Goal: Task Accomplishment & Management: Manage account settings

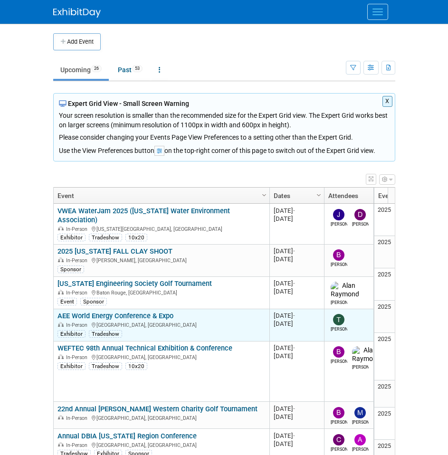
click at [129, 312] on link "AEE World Energy Conference & Expo" at bounding box center [115, 316] width 116 height 9
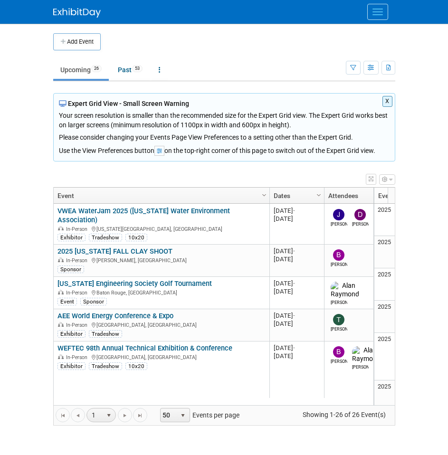
click at [74, 312] on link "AEE World Energy Conference & Expo" at bounding box center [115, 316] width 116 height 9
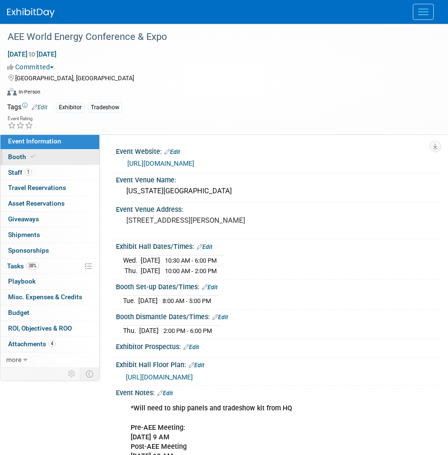
click at [42, 155] on link "Booth" at bounding box center [49, 157] width 99 height 15
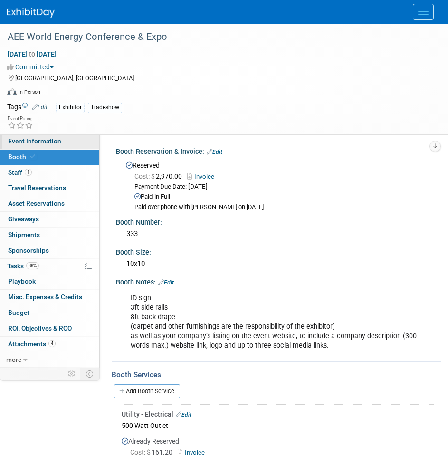
click at [55, 143] on span "Event Information" at bounding box center [34, 141] width 53 height 8
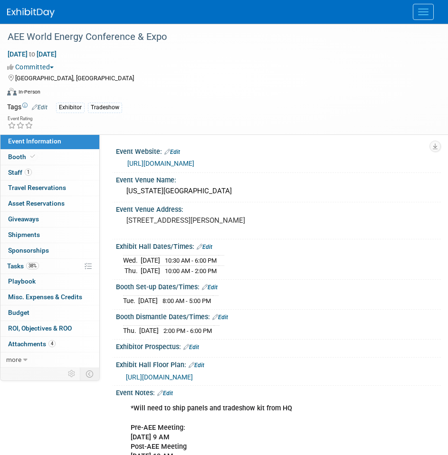
click at [193, 374] on span "[URL][DOMAIN_NAME]" at bounding box center [159, 377] width 67 height 8
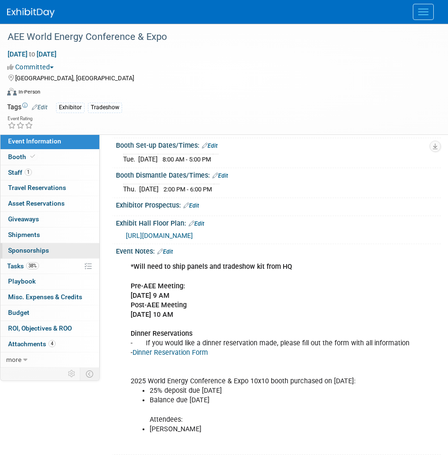
scroll to position [143, 0]
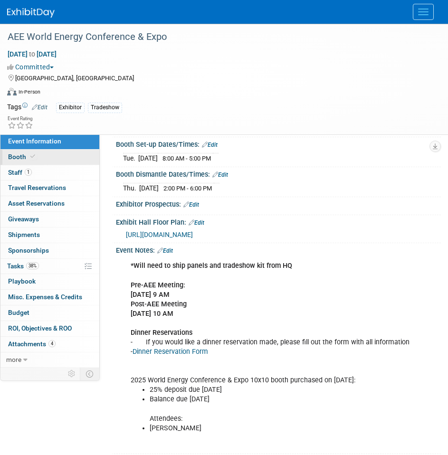
click at [38, 158] on link "Booth" at bounding box center [49, 157] width 99 height 15
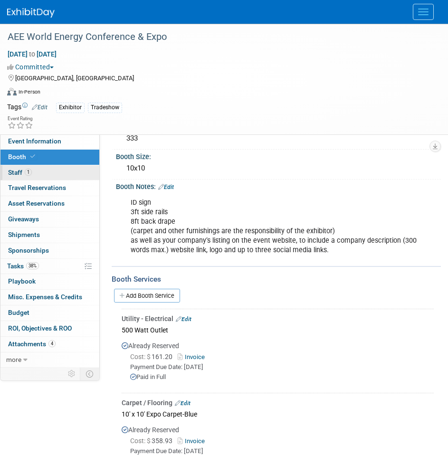
scroll to position [95, 0]
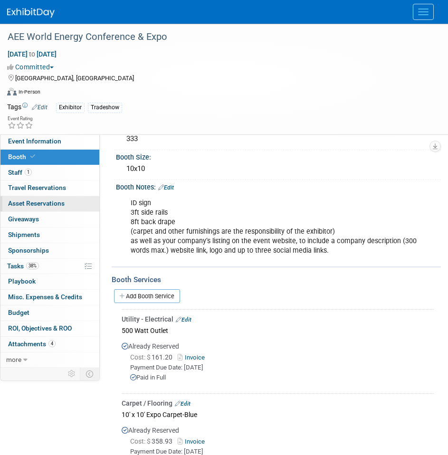
click at [45, 201] on span "Asset Reservations 0" at bounding box center [36, 204] width 57 height 8
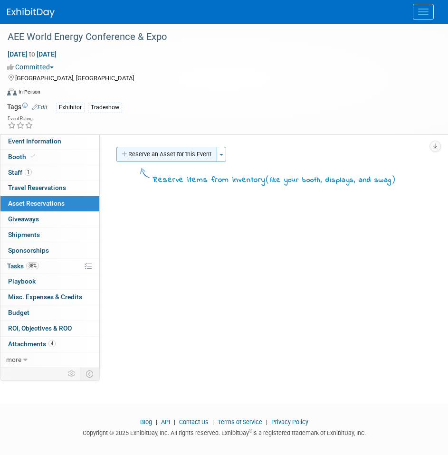
click at [162, 147] on button "Reserve an Asset for this Event" at bounding box center [166, 154] width 101 height 15
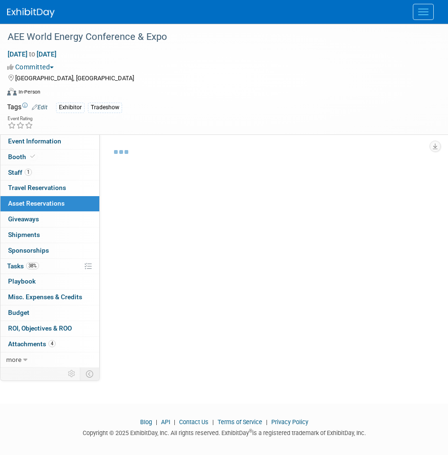
scroll to position [18, 0]
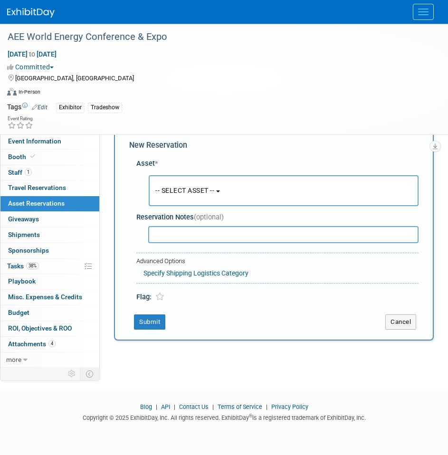
click at [225, 162] on div "Asset *" at bounding box center [277, 164] width 282 height 10
click at [218, 203] on button "-- SELECT ASSET --" at bounding box center [284, 190] width 270 height 31
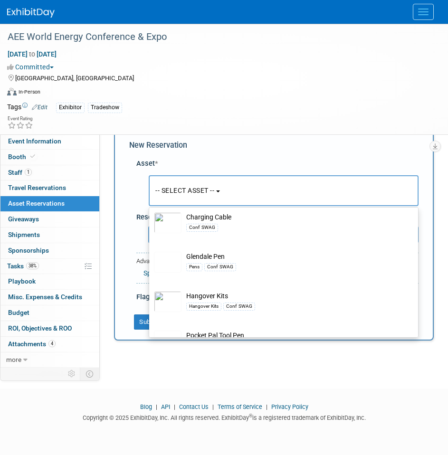
scroll to position [159, 0]
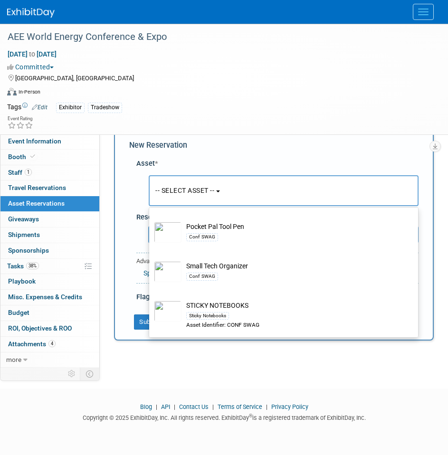
click at [210, 308] on td "STICKY NOTEBOOKS Sticky Notebooks Asset Identifier: CONF SWAG" at bounding box center [290, 315] width 218 height 29
click at [151, 299] on input "STICKY NOTEBOOKS Sticky Notebooks Asset Identifier: CONF SWAG" at bounding box center [147, 296] width 6 height 6
select select "10722135"
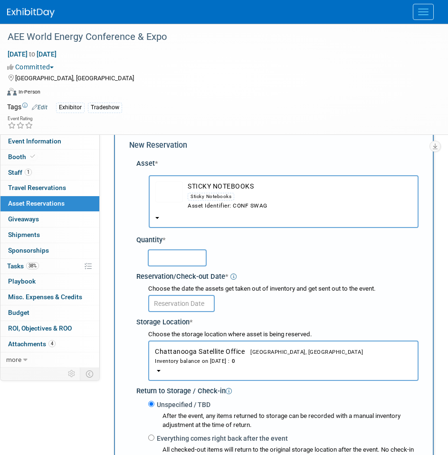
click at [191, 348] on span "Chattanooga Satellite Office Chattanooga, TN Inventory balance on Aug 25, 2025 …" at bounding box center [283, 357] width 257 height 18
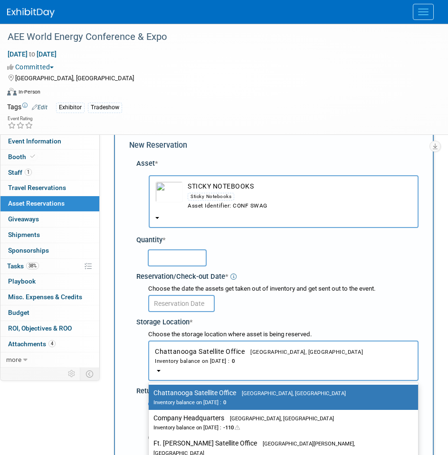
click at [201, 417] on label "Company Headquarters Gainesville, FL Inventory balance on Aug 25, 2025 : -110" at bounding box center [280, 422] width 255 height 21
click at [150, 417] on input "Company Headquarters Gainesville, FL Inventory balance on Aug 25, 2025 : -110" at bounding box center [147, 418] width 6 height 6
select select "11223842"
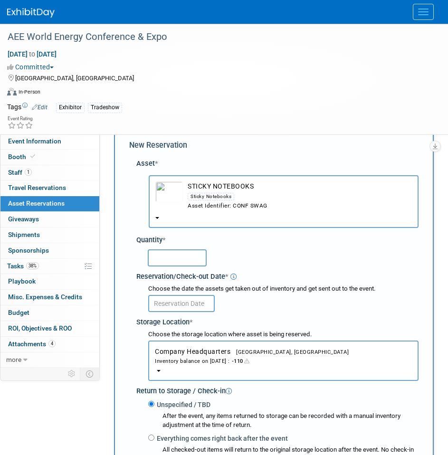
click at [174, 271] on div "Reservation/Check-out Date *" at bounding box center [277, 275] width 282 height 13
click at [175, 252] on input "text" at bounding box center [177, 257] width 59 height 17
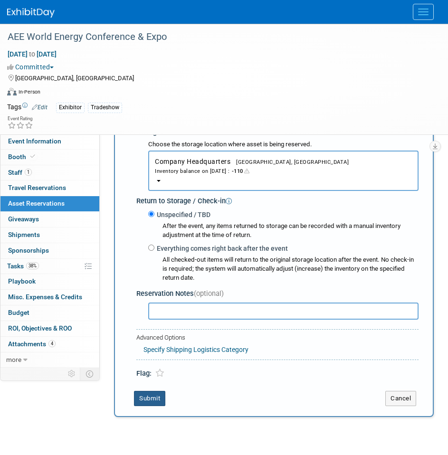
type input "50"
click at [143, 399] on button "Submit" at bounding box center [149, 398] width 31 height 15
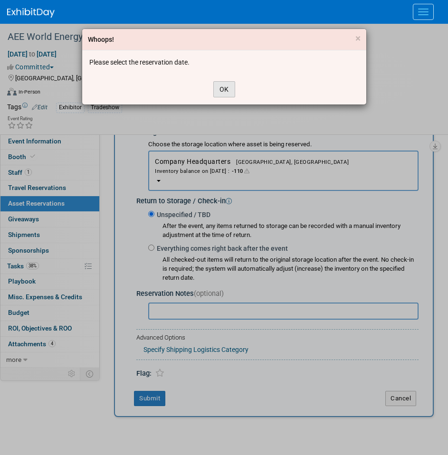
click at [220, 83] on button "OK" at bounding box center [224, 89] width 22 height 16
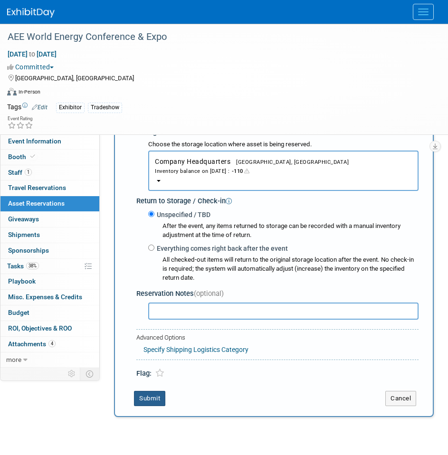
click at [157, 400] on button "Submit" at bounding box center [149, 398] width 31 height 15
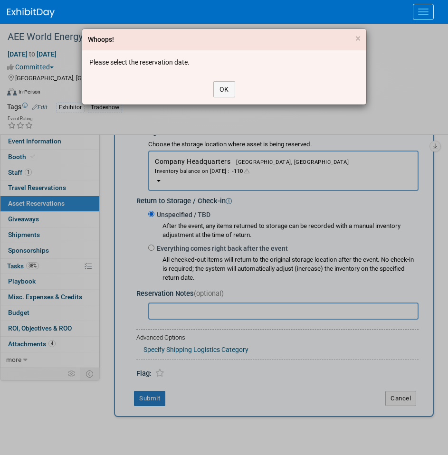
click at [236, 86] on div "OK" at bounding box center [224, 89] width 284 height 30
click at [226, 91] on button "OK" at bounding box center [224, 89] width 22 height 16
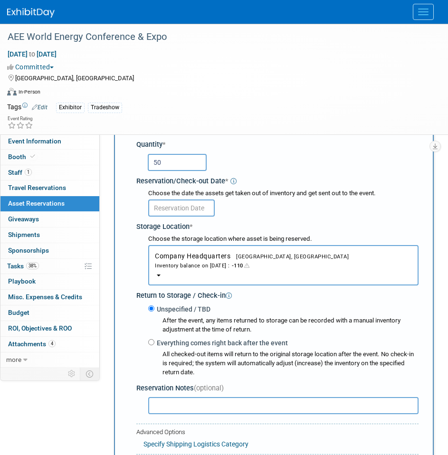
scroll to position [65, 0]
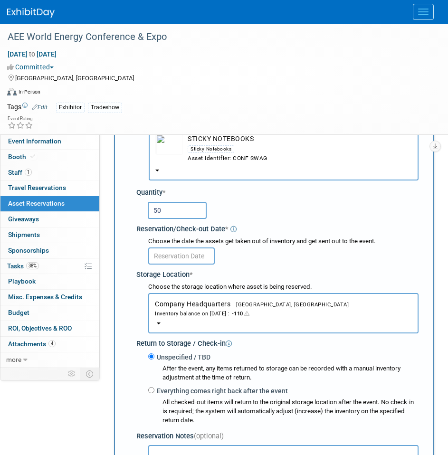
click at [181, 256] on input "text" at bounding box center [181, 256] width 67 height 17
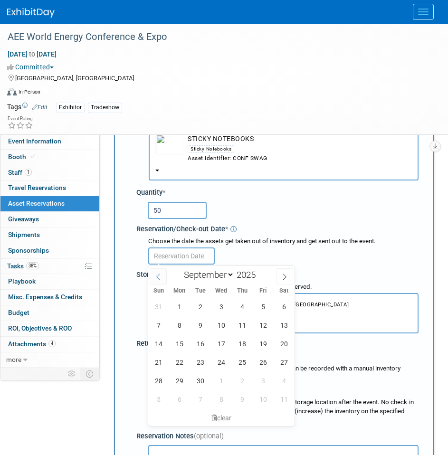
click at [161, 276] on icon at bounding box center [158, 277] width 7 height 7
select select "7"
click at [186, 382] on span "25" at bounding box center [179, 381] width 19 height 19
type input "Aug 25, 2025"
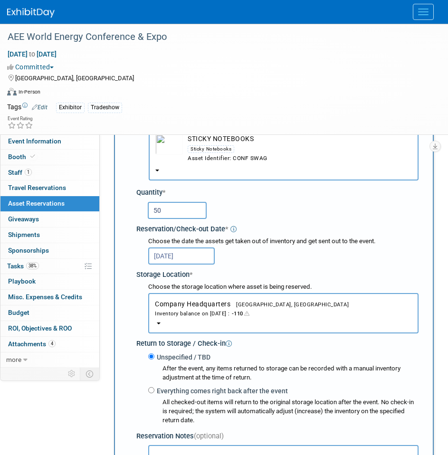
scroll to position [160, 0]
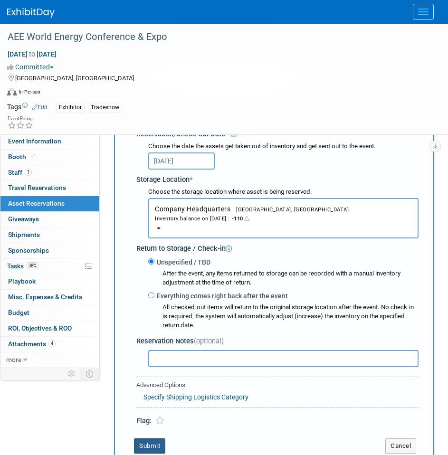
click at [156, 446] on button "Submit" at bounding box center [149, 446] width 31 height 15
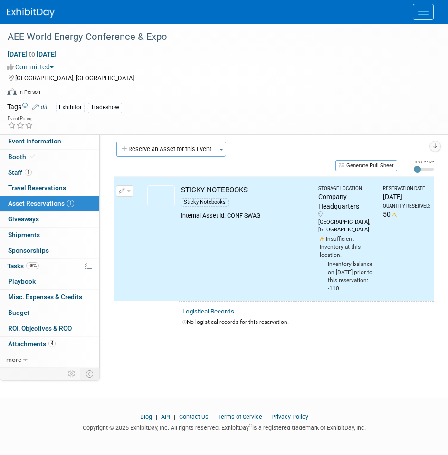
scroll to position [0, 0]
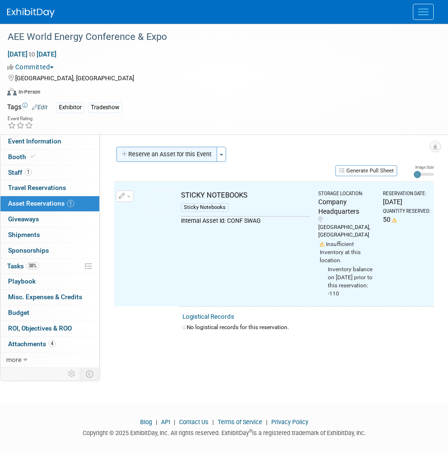
click at [169, 155] on button "Reserve an Asset for this Event" at bounding box center [166, 154] width 101 height 15
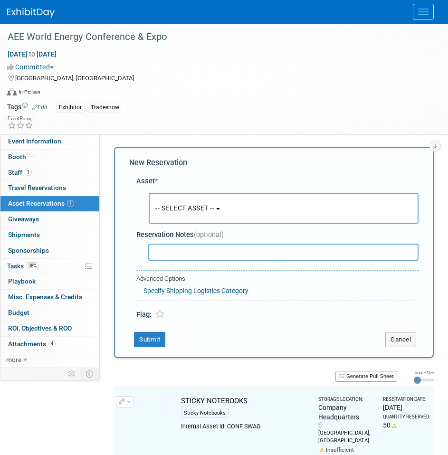
scroll to position [60, 0]
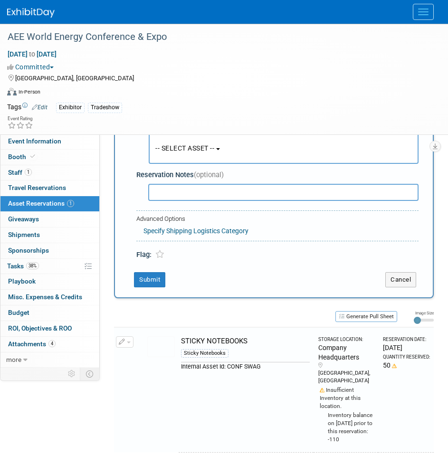
click at [181, 152] on span "-- SELECT ASSET --" at bounding box center [184, 148] width 59 height 8
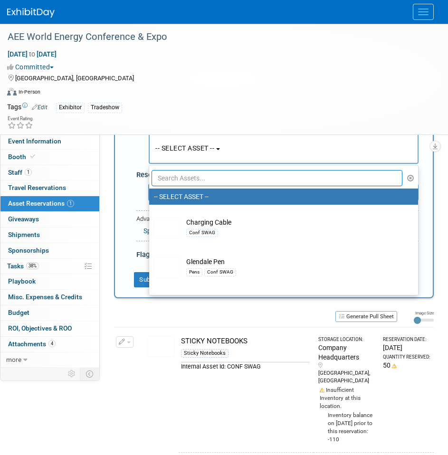
click at [195, 219] on td "Charging Cable Conf SWAG" at bounding box center [290, 228] width 218 height 21
click at [151, 216] on input "Charging Cable Conf SWAG" at bounding box center [147, 213] width 6 height 6
select select "10727544"
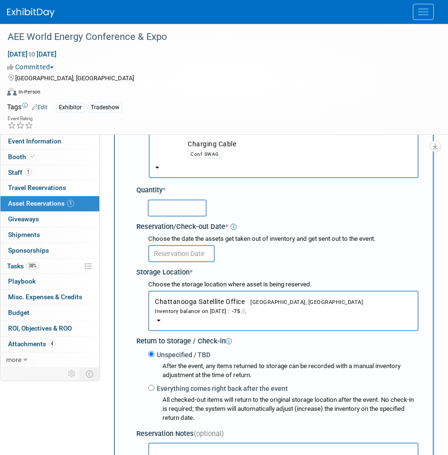
click at [175, 215] on input "text" at bounding box center [177, 208] width 59 height 17
click at [174, 207] on input "text" at bounding box center [177, 208] width 59 height 17
type input "50"
click at [188, 248] on input "text" at bounding box center [181, 253] width 67 height 17
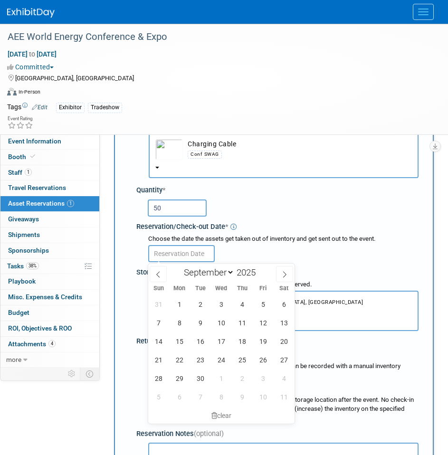
click at [149, 273] on div "January February March April May June July August September October November De…" at bounding box center [221, 272] width 146 height 16
click at [155, 275] on icon at bounding box center [158, 274] width 7 height 7
select select "7"
click at [179, 376] on span "25" at bounding box center [179, 378] width 19 height 19
type input "Aug 25, 2025"
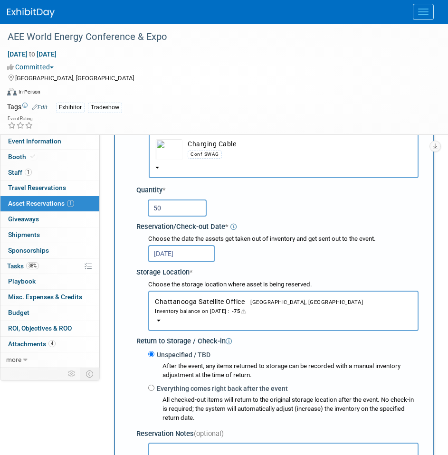
click at [204, 313] on div "Inventory balance on Aug 25, 2025 : -75" at bounding box center [283, 310] width 257 height 9
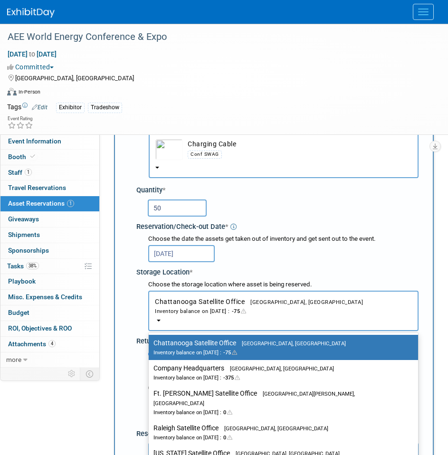
click at [205, 370] on label "Company Headquarters Gainesville, FL Inventory balance on Aug 25, 2025 : -375" at bounding box center [280, 372] width 255 height 21
click at [150, 370] on input "Company Headquarters Gainesville, FL Inventory balance on Aug 25, 2025 : -375" at bounding box center [147, 368] width 6 height 6
select select "11223842"
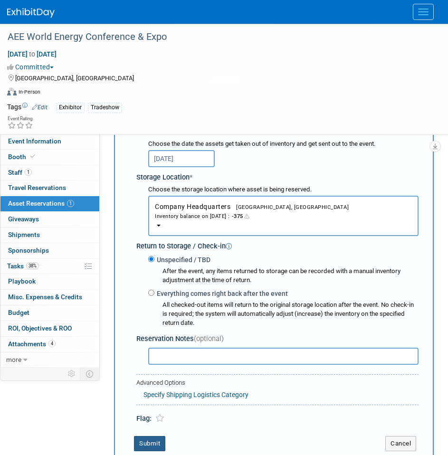
click at [150, 447] on button "Submit" at bounding box center [149, 443] width 31 height 15
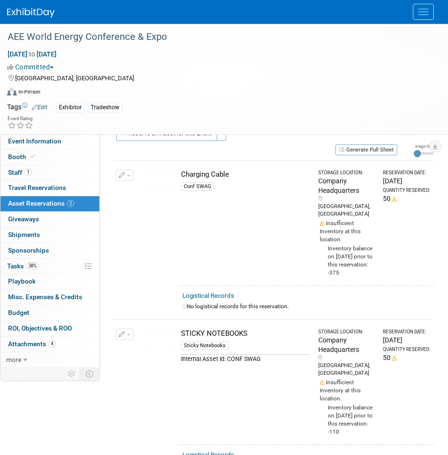
scroll to position [0, 0]
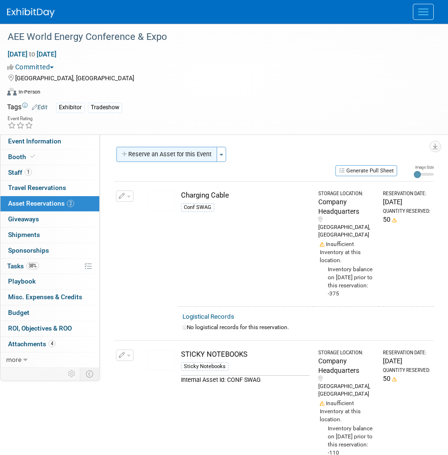
click at [165, 158] on button "Reserve an Asset for this Event" at bounding box center [166, 154] width 101 height 15
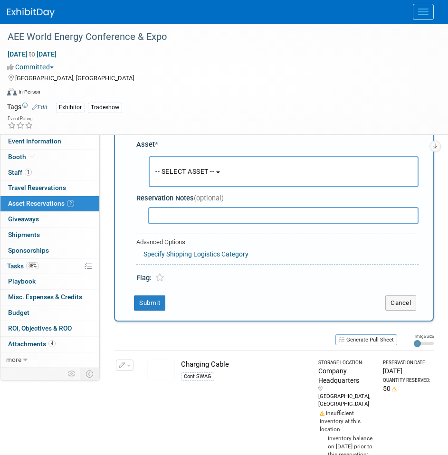
scroll to position [60, 0]
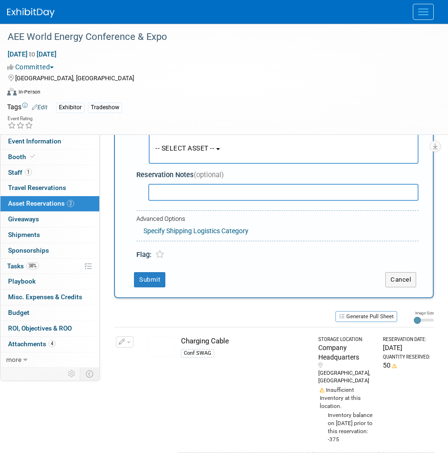
click at [222, 150] on button "-- SELECT ASSET --" at bounding box center [284, 148] width 270 height 31
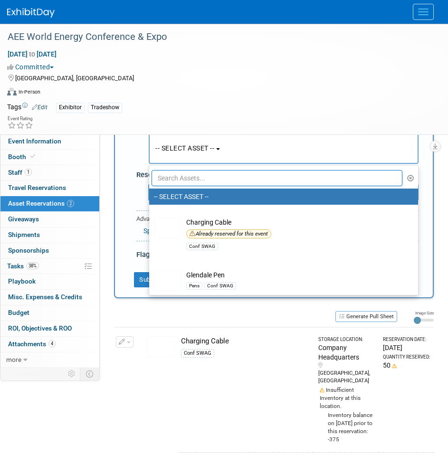
scroll to position [186, 0]
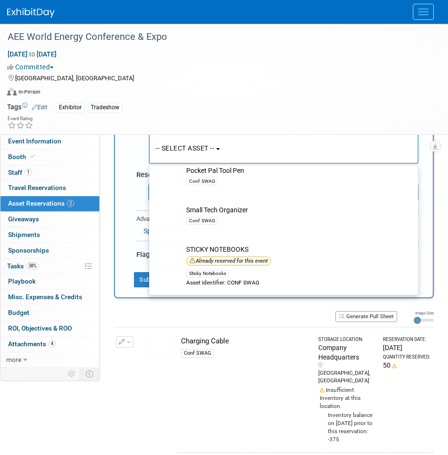
click at [133, 393] on td "Change Reservation Manage Logistical Records" at bounding box center [125, 389] width 22 height 125
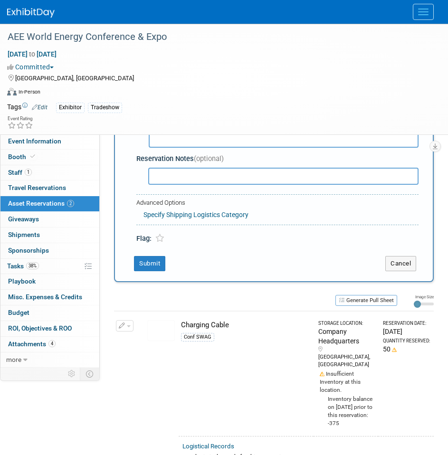
scroll to position [48, 0]
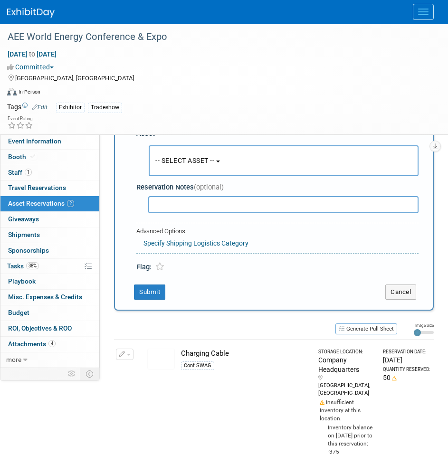
click at [211, 143] on div "-- SELECT ASSET -- <table style='display: inline-block; border-style:none;'><tr…" at bounding box center [279, 160] width 278 height 35
click at [211, 152] on button "-- SELECT ASSET --" at bounding box center [284, 160] width 270 height 31
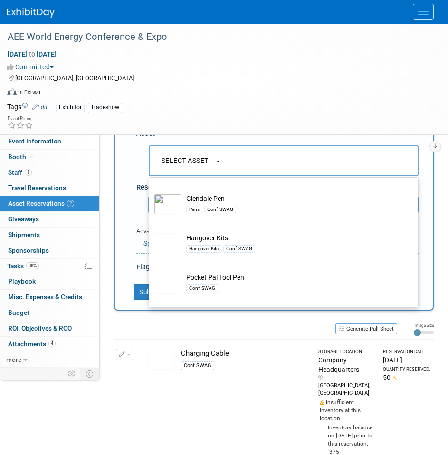
scroll to position [95, 0]
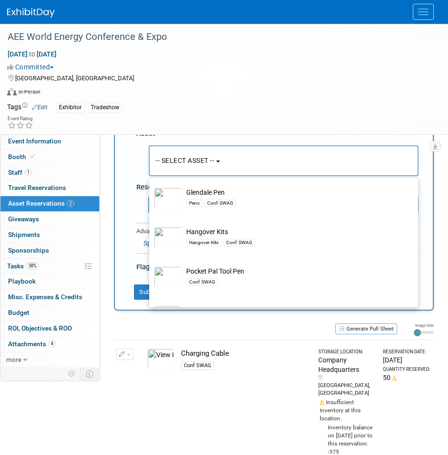
click at [220, 196] on td "Glendale Pen Pens Conf SWAG" at bounding box center [290, 198] width 218 height 21
click at [151, 186] on input "Glendale Pen Pens Conf SWAG" at bounding box center [147, 183] width 6 height 6
select select "10726669"
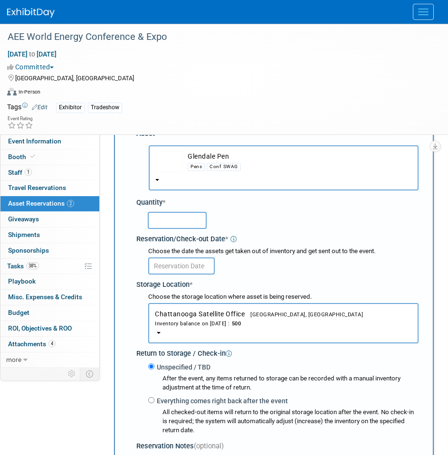
click at [205, 311] on span "Chattanooga Satellite Office Chattanooga, TN Inventory balance on Aug 25, 2025 …" at bounding box center [283, 319] width 257 height 18
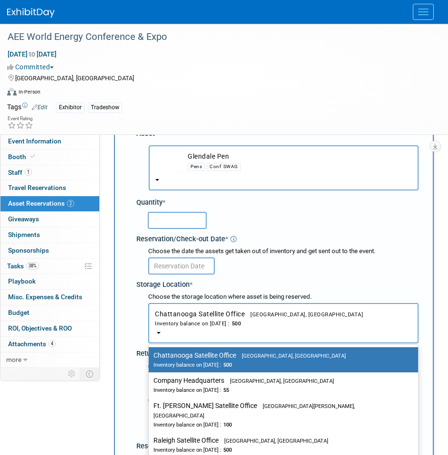
click at [207, 374] on link "Company Headquarters Gainesville, FL Inventory balance on Aug 25, 2025 : 55" at bounding box center [283, 384] width 269 height 25
click at [190, 388] on div "Inventory balance on Aug 25, 2025 : 55" at bounding box center [276, 389] width 246 height 9
click at [150, 384] on input "Company Headquarters Gainesville, FL Inventory balance on Aug 25, 2025 : 55" at bounding box center [147, 381] width 6 height 6
select select "11223842"
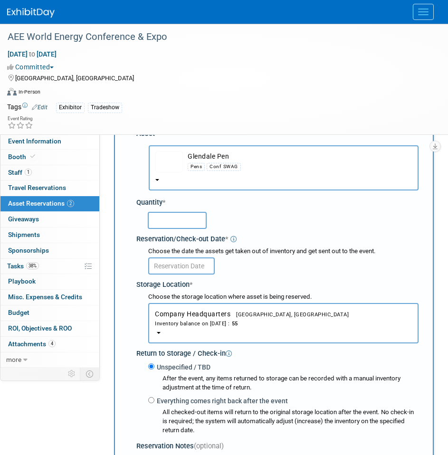
click at [162, 219] on input "text" at bounding box center [177, 220] width 59 height 17
type input "50"
click at [198, 264] on input "text" at bounding box center [181, 266] width 67 height 17
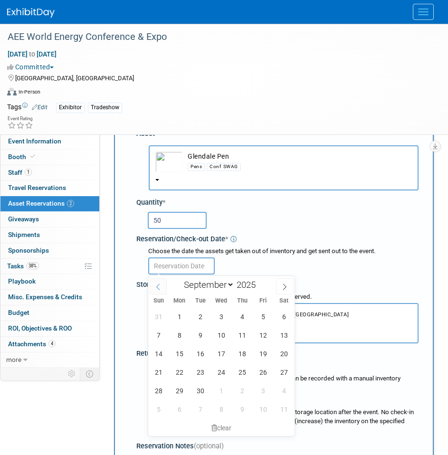
click at [156, 287] on span at bounding box center [158, 286] width 17 height 16
select select "7"
click at [180, 389] on span "25" at bounding box center [179, 391] width 19 height 19
type input "Aug 25, 2025"
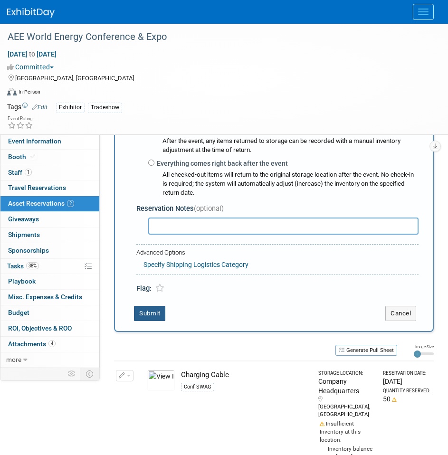
click at [157, 313] on button "Submit" at bounding box center [149, 313] width 31 height 15
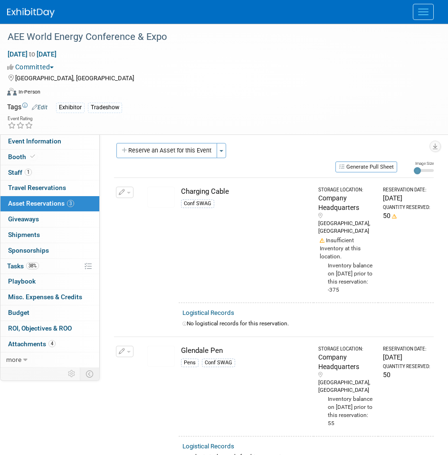
scroll to position [0, 0]
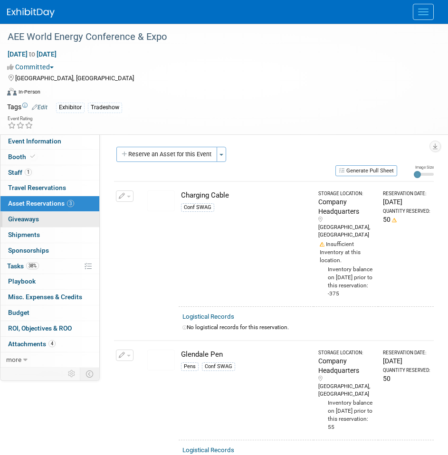
click at [38, 224] on link "0 Giveaways 0" at bounding box center [49, 219] width 99 height 15
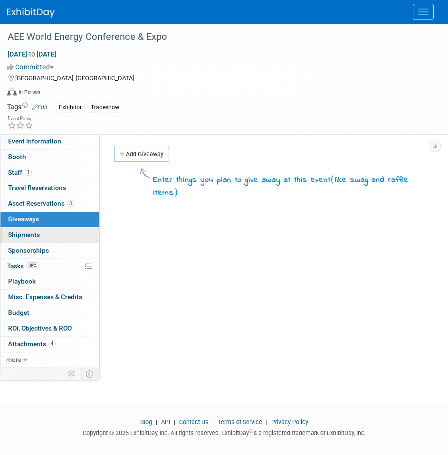
click at [34, 234] on span "Shipments 0" at bounding box center [24, 235] width 32 height 8
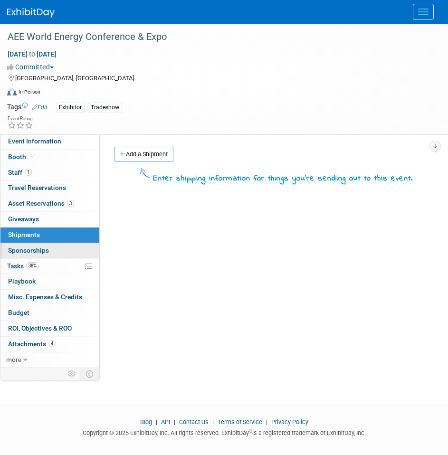
click at [44, 252] on span "Sponsorships 0" at bounding box center [28, 251] width 41 height 8
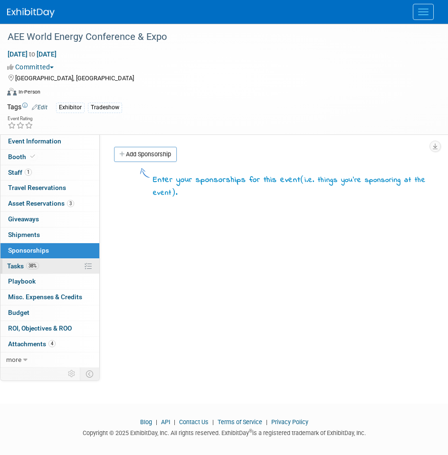
click at [34, 269] on span "38%" at bounding box center [32, 265] width 13 height 7
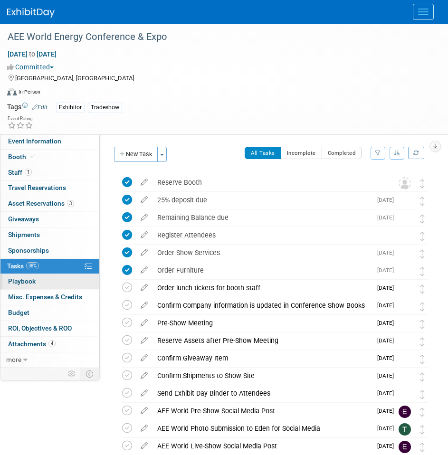
click at [35, 283] on span "Playbook 0" at bounding box center [22, 281] width 28 height 8
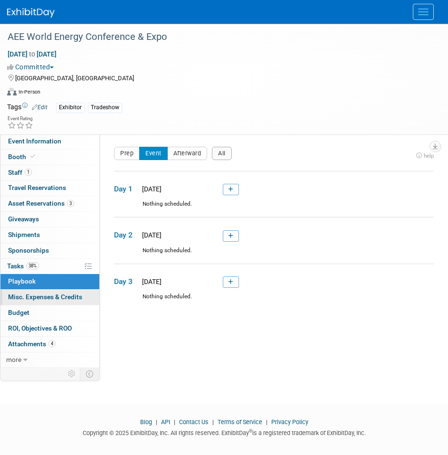
click at [38, 297] on span "Misc. Expenses & Credits 0" at bounding box center [45, 297] width 74 height 8
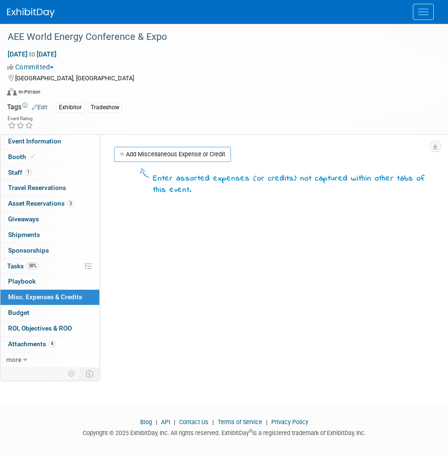
click at [39, 315] on link "Budget" at bounding box center [49, 312] width 99 height 15
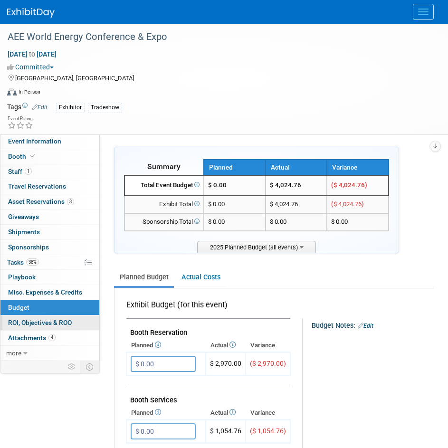
click at [34, 330] on link "0 ROI, Objectives & ROO 0" at bounding box center [49, 322] width 99 height 15
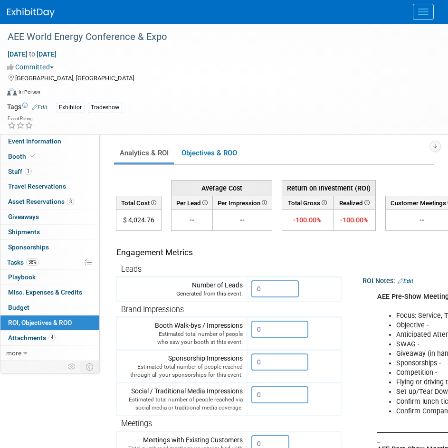
click at [241, 243] on td "Engagement Metrics" at bounding box center [228, 249] width 225 height 26
click at [241, 245] on td "Engagement Metrics" at bounding box center [228, 249] width 225 height 26
click at [242, 246] on td "Engagement Metrics" at bounding box center [228, 249] width 225 height 26
click at [300, 258] on div "Engagement Metrics" at bounding box center [226, 253] width 221 height 12
click at [300, 255] on div "Engagement Metrics" at bounding box center [226, 253] width 221 height 12
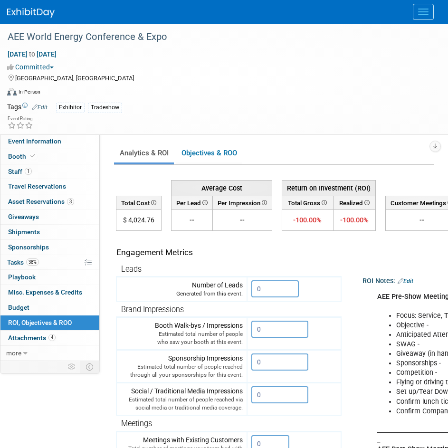
click at [296, 249] on div "Engagement Metrics" at bounding box center [226, 253] width 221 height 12
click at [34, 205] on span "Asset Reservations 3" at bounding box center [41, 202] width 66 height 8
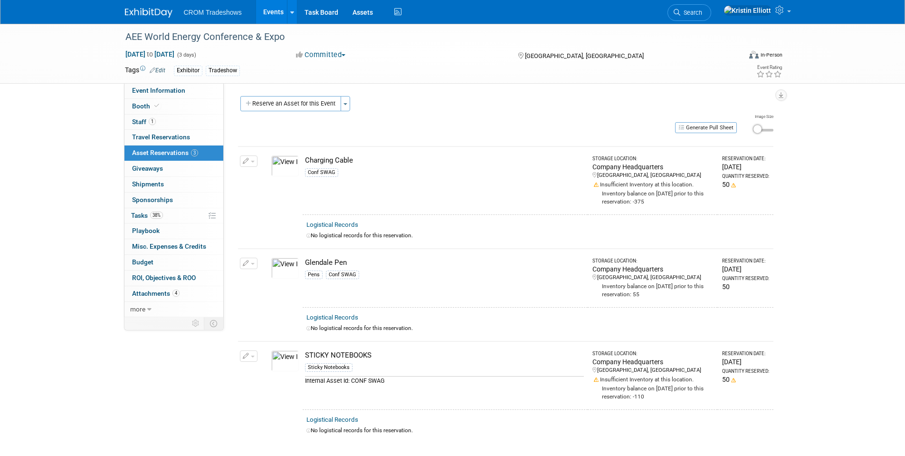
click at [272, 8] on link "Events" at bounding box center [273, 12] width 35 height 24
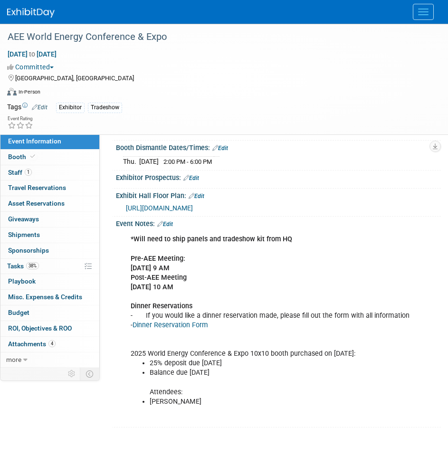
scroll to position [243, 0]
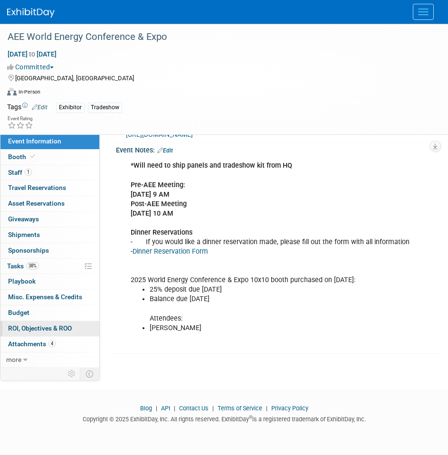
click at [51, 330] on span "ROI, Objectives & ROO 0" at bounding box center [40, 328] width 64 height 8
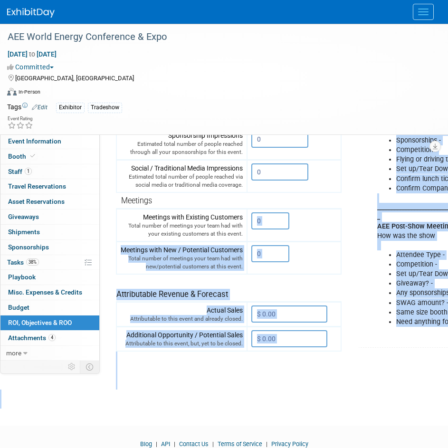
scroll to position [267, 0]
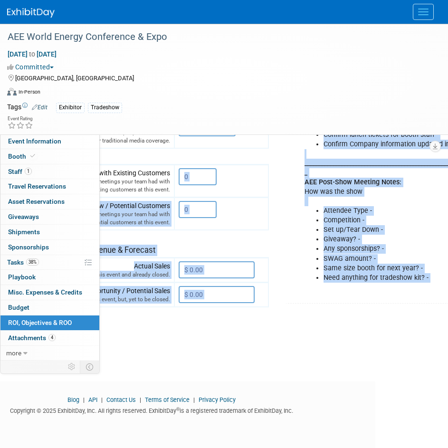
drag, startPoint x: 269, startPoint y: 448, endPoint x: 455, endPoint y: 455, distance: 186.4
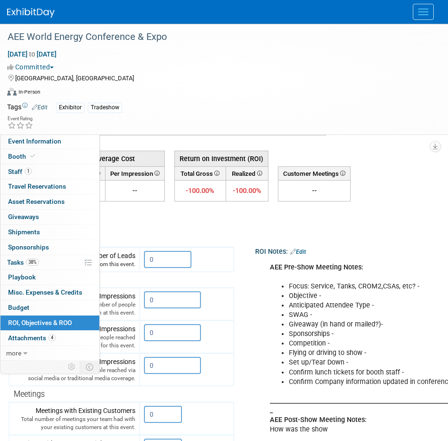
scroll to position [29, 198]
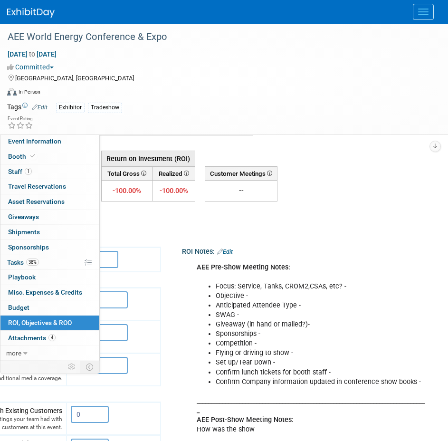
click at [217, 253] on link "Edit" at bounding box center [225, 251] width 16 height 7
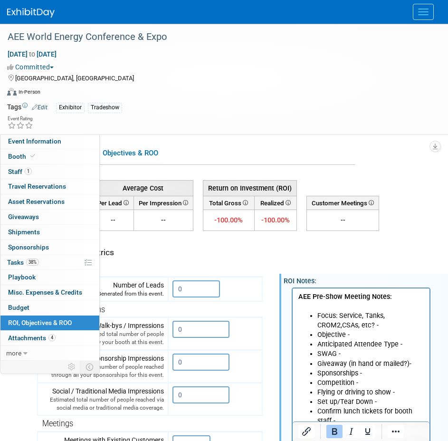
scroll to position [48, 80]
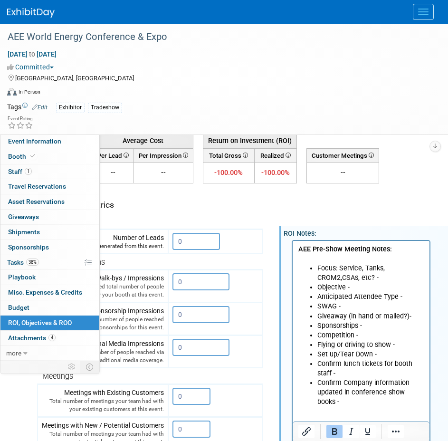
click at [364, 335] on li "Competition -" at bounding box center [370, 335] width 107 height 10
click at [350, 207] on td "ROI Notes: Edit AEE Pre-Show Meeting Notes: Focus: Service, Tanks, CROM2,CSAs, …" at bounding box center [352, 398] width 178 height 430
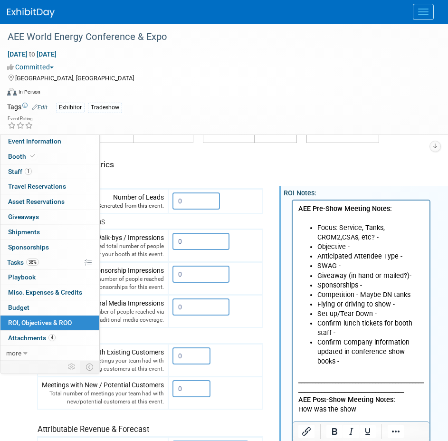
scroll to position [95, 80]
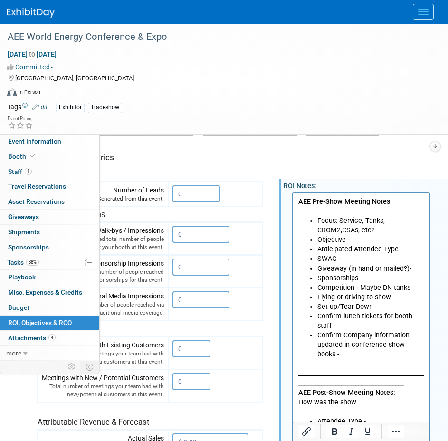
click at [372, 235] on ul "Focus: Service, Tanks, CROM2,CSAs, etc? - Objective - Anticipated Attendee Type…" at bounding box center [361, 287] width 126 height 143
click at [383, 229] on li "Focus: Service, Tanks, CROM2,CSAs, etc? -" at bounding box center [370, 225] width 107 height 19
click at [360, 239] on li "Objective -" at bounding box center [370, 240] width 107 height 10
click at [359, 241] on li "Objective -" at bounding box center [370, 240] width 107 height 10
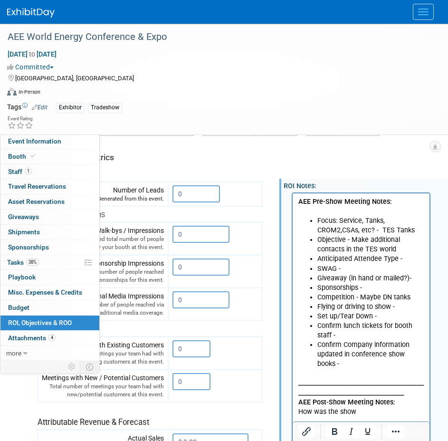
click at [404, 258] on li "Anticipated Attendee Type -" at bounding box center [370, 259] width 107 height 10
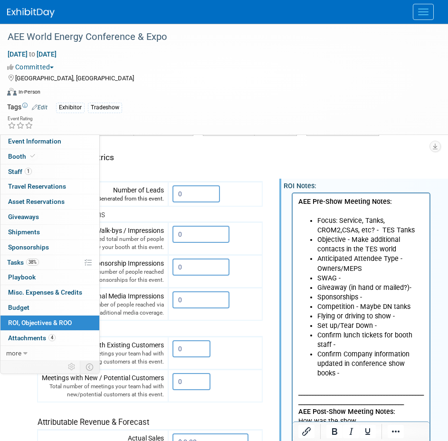
click at [348, 281] on li "SWAG -" at bounding box center [370, 278] width 107 height 10
click at [371, 281] on li "SWAG - Pens/" at bounding box center [370, 278] width 107 height 10
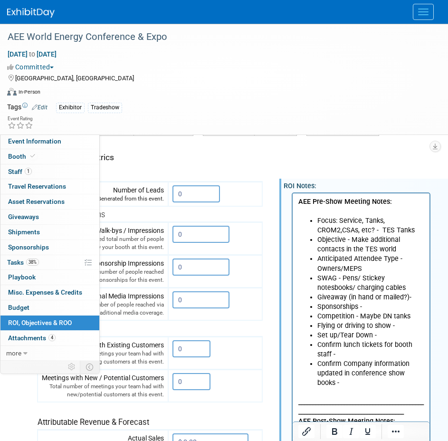
drag, startPoint x: 417, startPoint y: 296, endPoint x: 730, endPoint y: 497, distance: 372.0
click at [417, 296] on li "Giveaway (in hand or mailed?)-" at bounding box center [370, 297] width 107 height 10
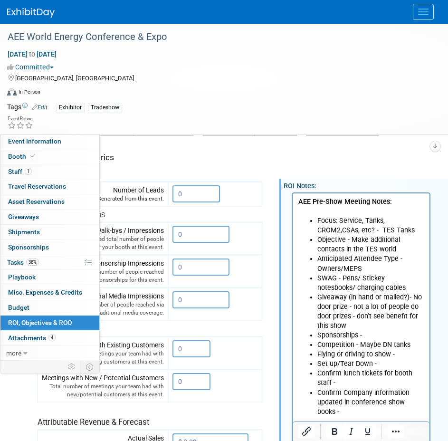
click at [375, 330] on li "Sponsorships -" at bounding box center [370, 335] width 107 height 10
click at [375, 336] on li "Sponsorships -" at bounding box center [370, 335] width 107 height 10
click at [404, 356] on li "Flying or driving to show -" at bounding box center [370, 354] width 107 height 10
click at [401, 361] on li "Set up/Tear Down -" at bounding box center [370, 364] width 107 height 10
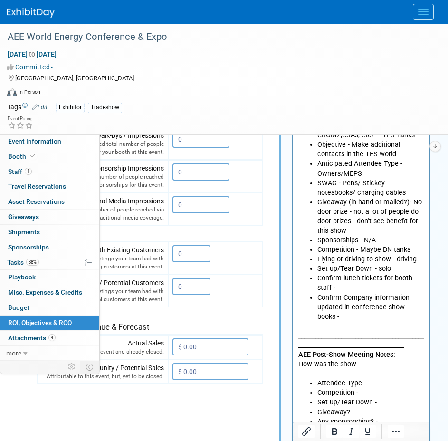
scroll to position [143, 80]
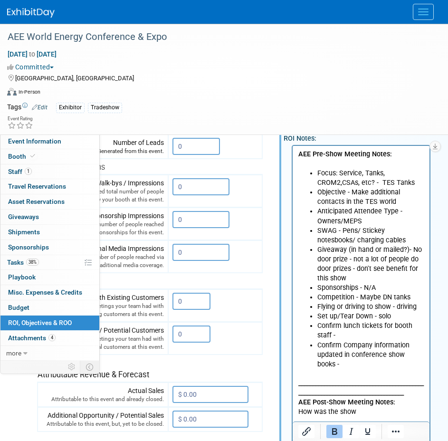
click at [342, 369] on p "_______________________________________________________________________________…" at bounding box center [361, 397] width 126 height 57
click at [329, 362] on li "Confirm Company information updated in conference show books -" at bounding box center [370, 354] width 107 height 29
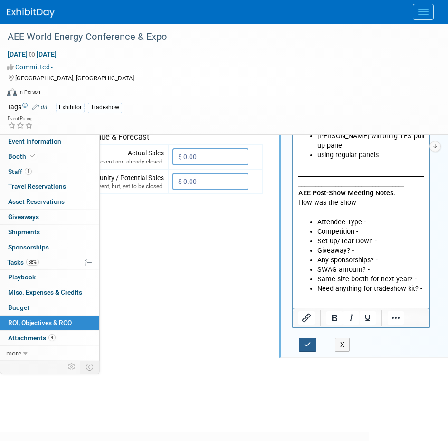
click at [305, 345] on icon "button" at bounding box center [307, 344] width 7 height 7
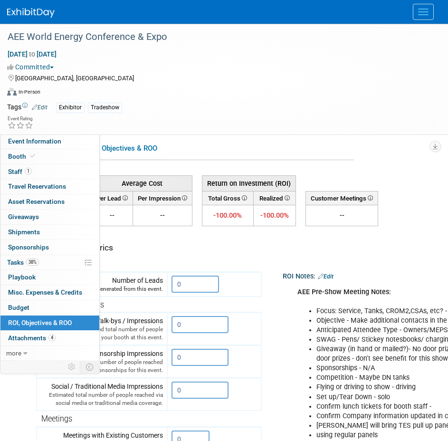
scroll to position [0, 80]
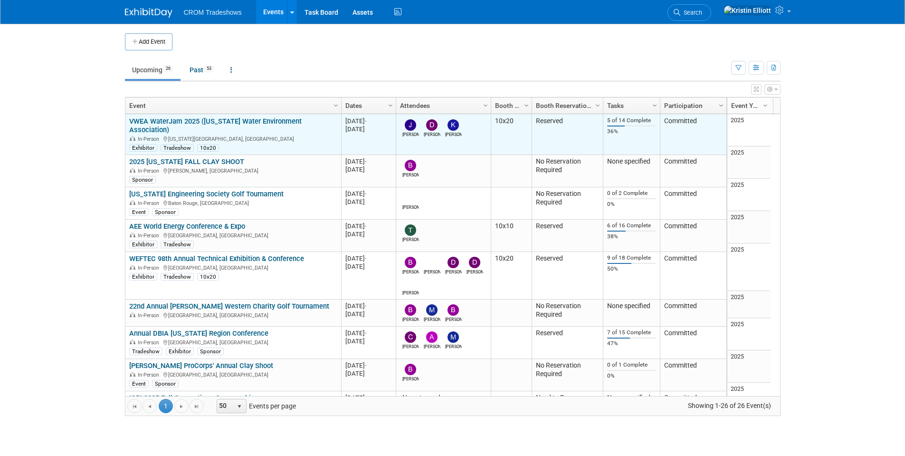
click at [261, 122] on link "VWEA WaterJam 2025 ([US_STATE] Water Environment Association)" at bounding box center [215, 126] width 172 height 18
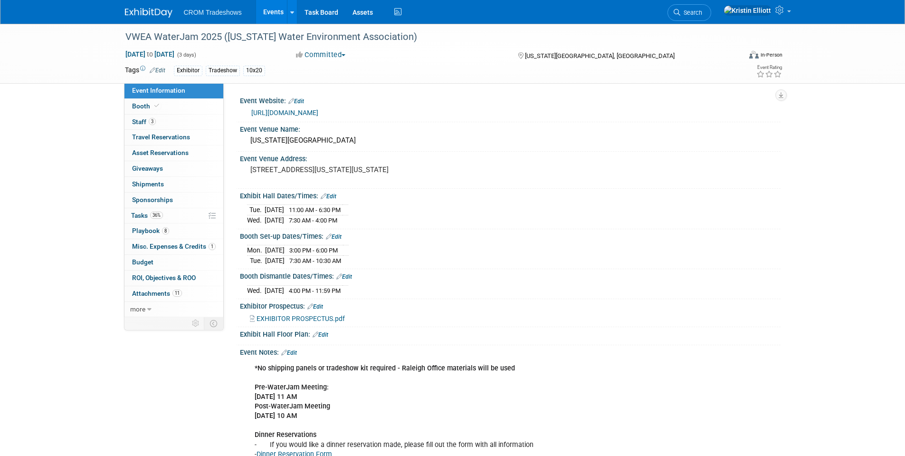
click at [161, 90] on span "Event Information" at bounding box center [158, 90] width 53 height 8
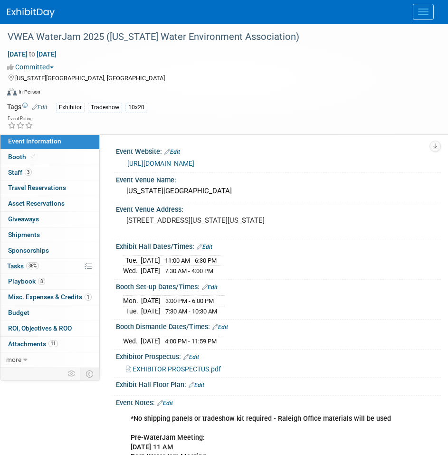
drag, startPoint x: 128, startPoint y: 41, endPoint x: 181, endPoint y: 80, distance: 65.2
click at [181, 80] on div "[US_STATE][GEOGRAPHIC_DATA], [GEOGRAPHIC_DATA]" at bounding box center [218, 77] width 422 height 11
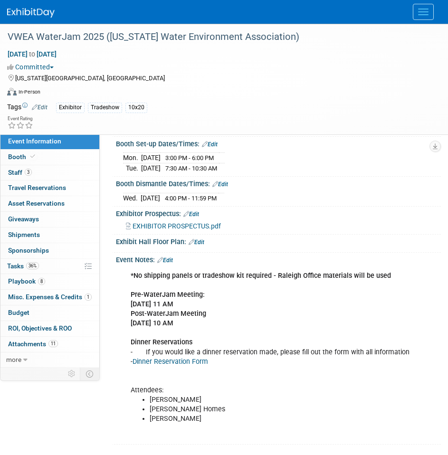
scroll to position [143, 0]
click at [35, 157] on span at bounding box center [33, 156] width 9 height 7
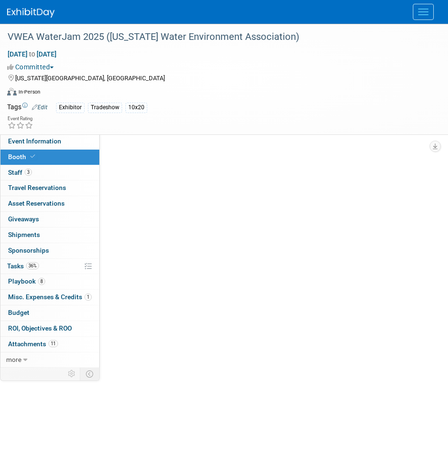
scroll to position [0, 0]
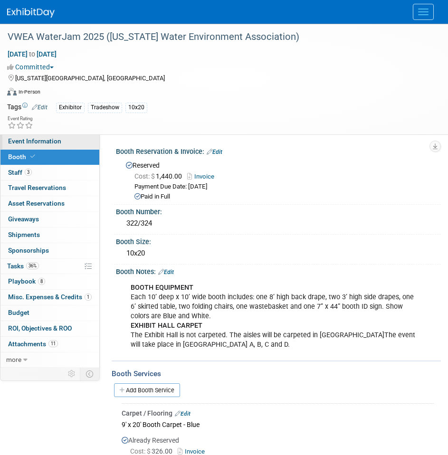
click at [49, 143] on span "Event Information" at bounding box center [34, 141] width 53 height 8
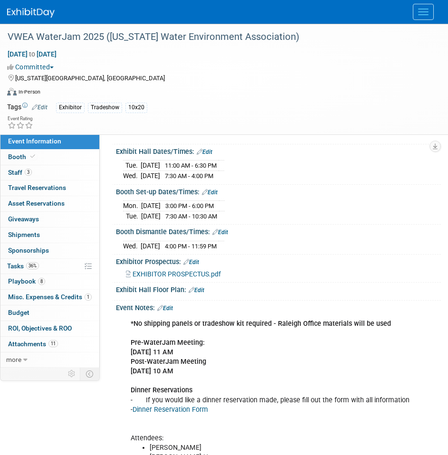
scroll to position [48, 0]
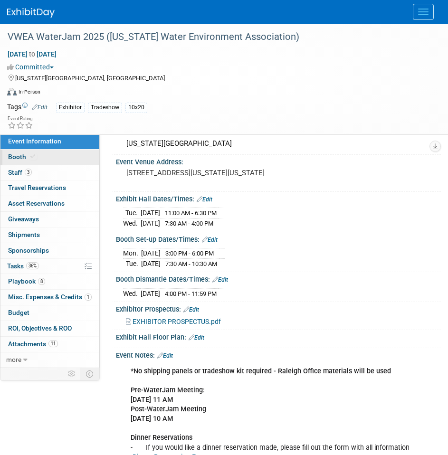
click at [35, 156] on span at bounding box center [33, 156] width 9 height 7
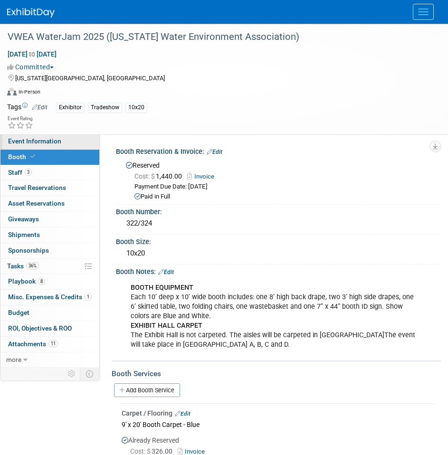
click at [45, 136] on link "Event Information" at bounding box center [49, 141] width 99 height 15
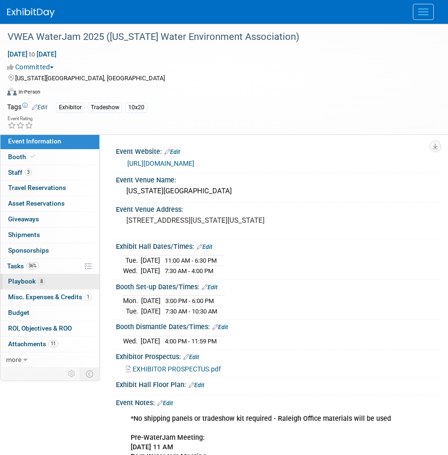
click at [30, 285] on span "Playbook 8" at bounding box center [26, 281] width 37 height 8
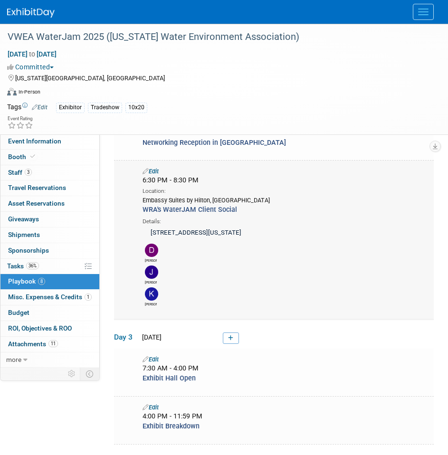
scroll to position [285, 0]
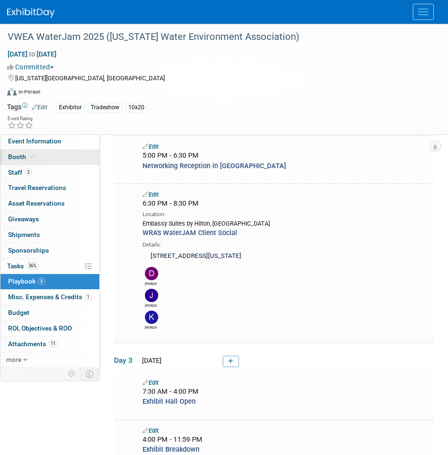
click at [34, 157] on icon at bounding box center [32, 156] width 5 height 5
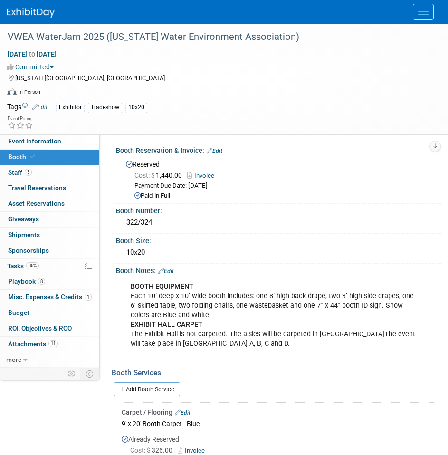
scroll to position [0, 0]
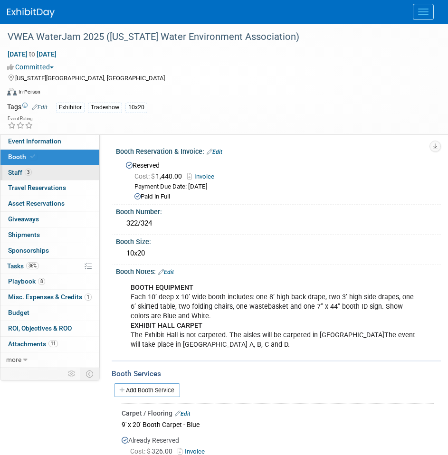
click at [35, 175] on link "3 Staff 3" at bounding box center [49, 172] width 99 height 15
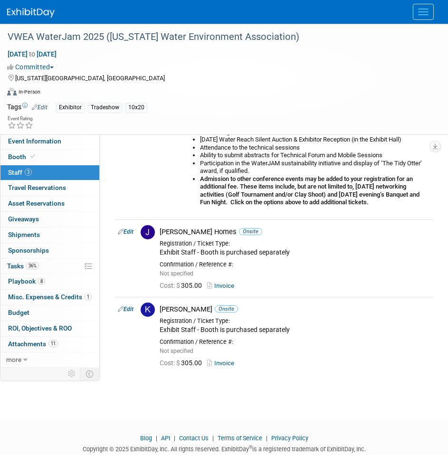
scroll to position [137, 0]
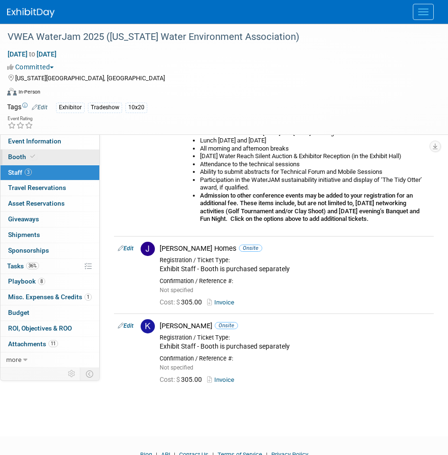
click at [44, 160] on link "Booth" at bounding box center [49, 157] width 99 height 15
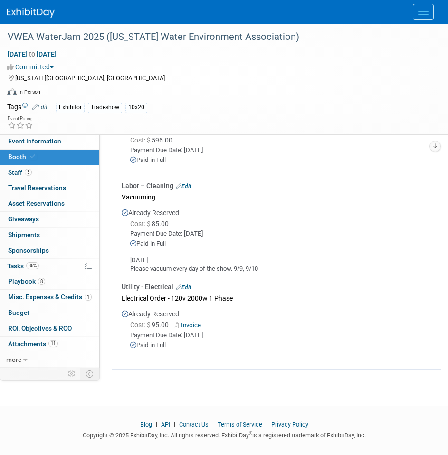
scroll to position [614, 0]
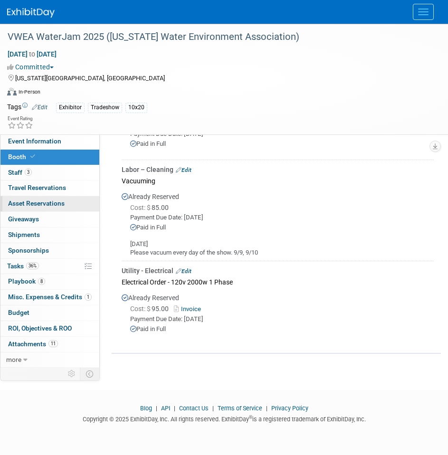
click at [32, 203] on span "Asset Reservations 0" at bounding box center [36, 204] width 57 height 8
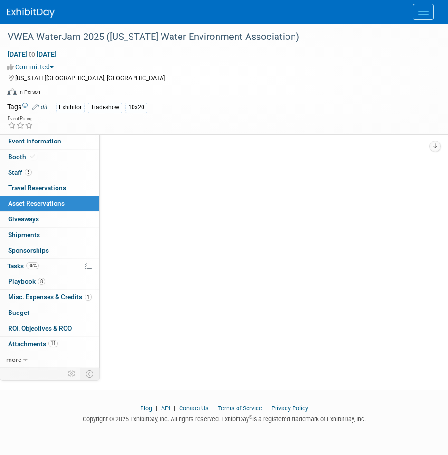
scroll to position [0, 0]
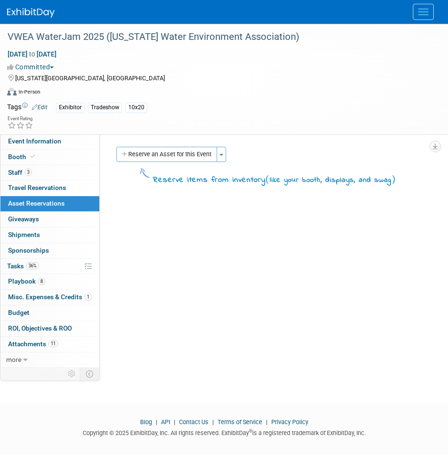
click at [38, 295] on span "Misc. Expenses & Credits 1" at bounding box center [50, 297] width 84 height 8
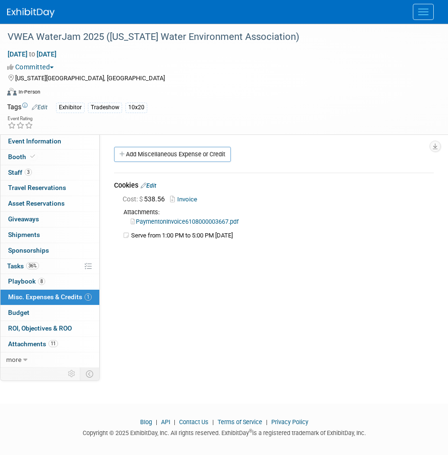
click at [165, 236] on td "Serve from 1:00 PM to 5:00 PM [DATE]" at bounding box center [282, 236] width 303 height 8
click at [51, 143] on span "Event Information" at bounding box center [34, 141] width 53 height 8
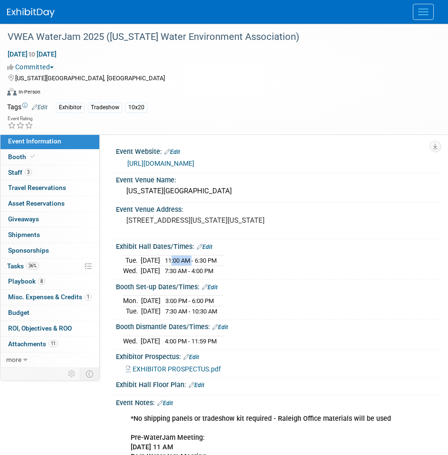
drag, startPoint x: 187, startPoint y: 269, endPoint x: 209, endPoint y: 271, distance: 22.0
click at [209, 264] on span "11:00 AM - 6:30 PM" at bounding box center [191, 260] width 52 height 7
drag, startPoint x: 183, startPoint y: 267, endPoint x: 194, endPoint y: 268, distance: 10.5
click at [194, 264] on span "11:00 AM - 6:30 PM" at bounding box center [191, 260] width 52 height 7
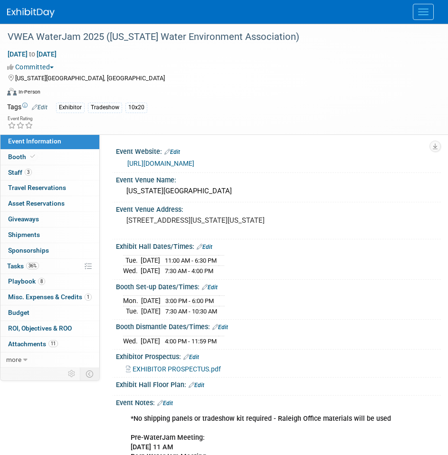
click at [200, 264] on span "11:00 AM - 6:30 PM" at bounding box center [191, 260] width 52 height 7
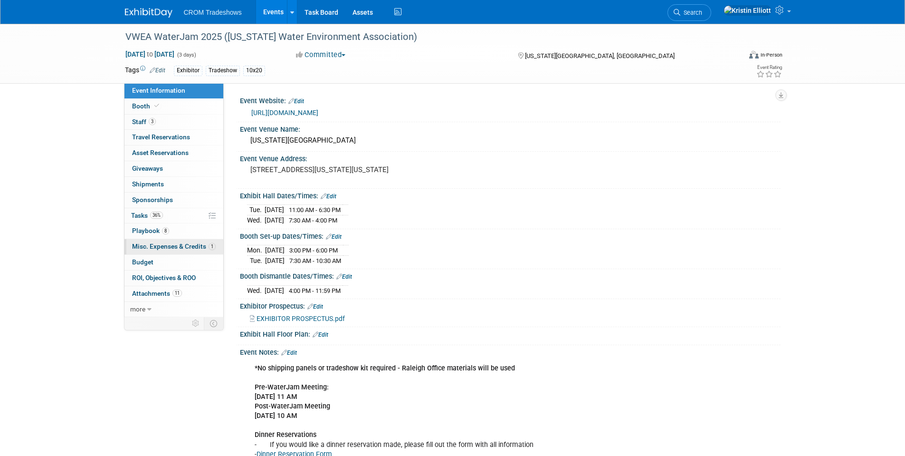
click at [180, 244] on span "Misc. Expenses & Credits 1" at bounding box center [174, 246] width 84 height 8
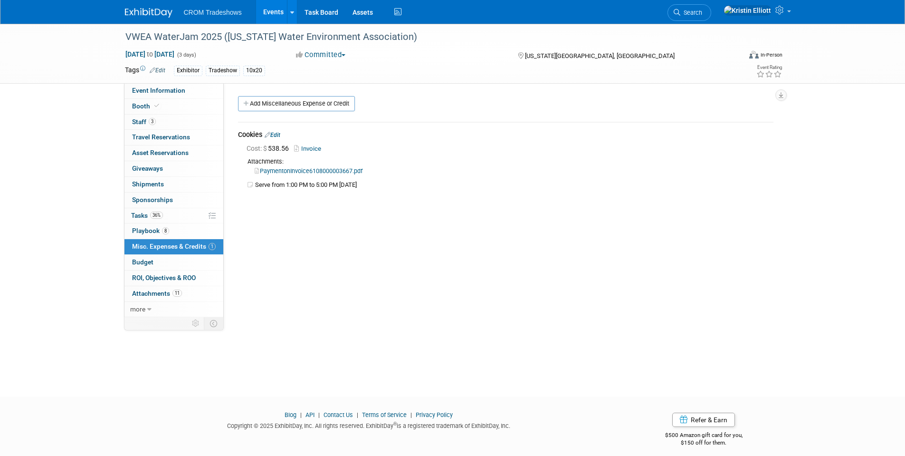
click at [331, 184] on td "Serve from 1:00 PM to 5:00 PM [DATE]" at bounding box center [514, 185] width 518 height 8
click at [178, 95] on link "Event Information" at bounding box center [173, 90] width 99 height 15
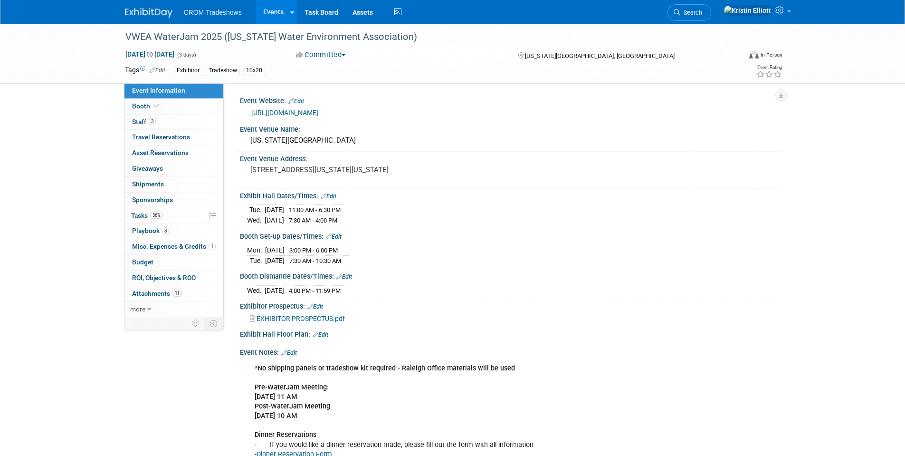
click at [284, 215] on td "[DATE]" at bounding box center [274, 210] width 19 height 10
drag, startPoint x: 305, startPoint y: 216, endPoint x: 370, endPoint y: 223, distance: 64.6
click at [370, 223] on div "Tue. Sep 9, 2025 11:00 AM - 6:30 PM Wed. Sep 10, 2025 7:30 AM - 4:00 PM" at bounding box center [510, 213] width 526 height 23
click at [337, 224] on span "7:30 AM - 4:00 PM" at bounding box center [313, 220] width 48 height 7
drag, startPoint x: 306, startPoint y: 218, endPoint x: 324, endPoint y: 215, distance: 17.3
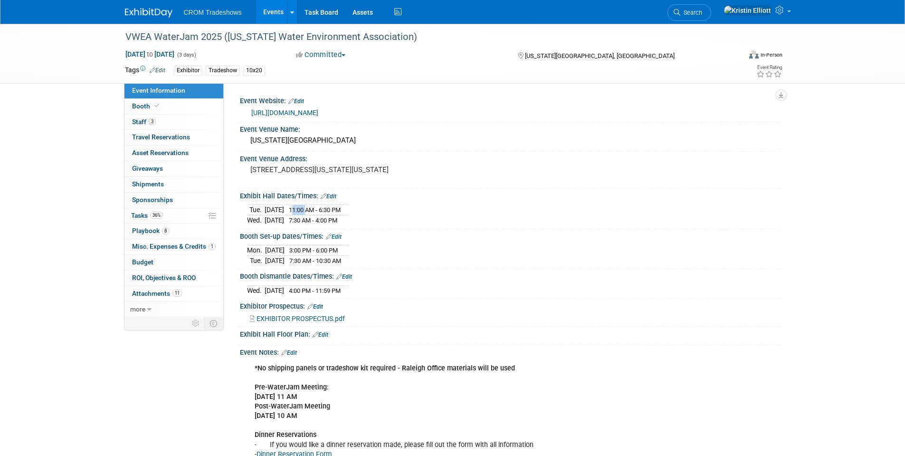
click at [324, 215] on td "11:00 AM - 6:30 PM" at bounding box center [313, 210] width 58 height 10
click at [319, 213] on span "11:00 AM - 6:30 PM" at bounding box center [315, 209] width 52 height 7
click at [315, 213] on span "11:00 AM - 6:30 PM" at bounding box center [315, 209] width 52 height 7
click at [326, 213] on span "11:00 AM - 6:30 PM" at bounding box center [315, 209] width 52 height 7
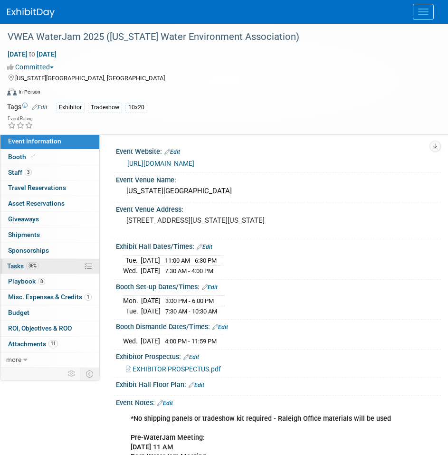
click at [40, 264] on link "36% Tasks 36%" at bounding box center [49, 266] width 99 height 15
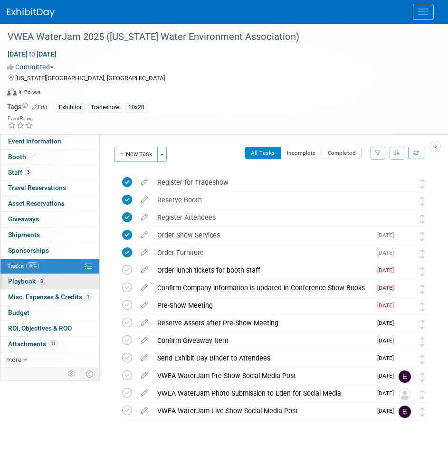
click at [34, 282] on span "Playbook 8" at bounding box center [26, 281] width 37 height 8
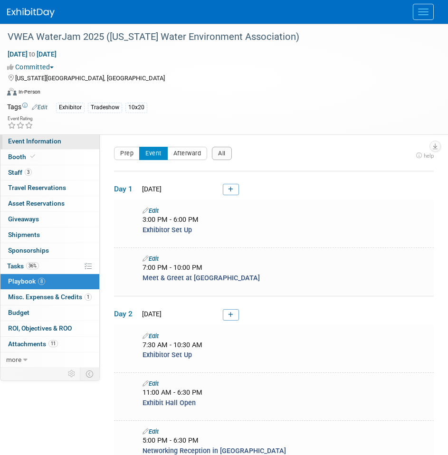
click at [58, 139] on span "Event Information" at bounding box center [34, 141] width 53 height 8
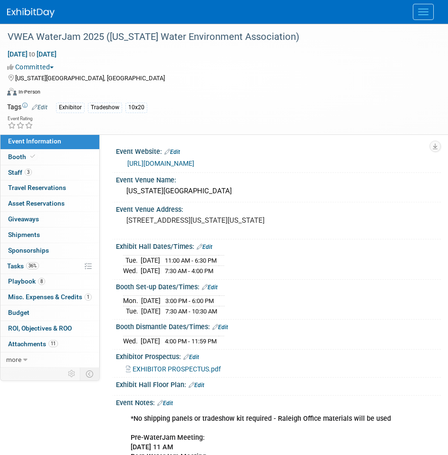
click at [44, 144] on span "Event Information" at bounding box center [34, 141] width 53 height 8
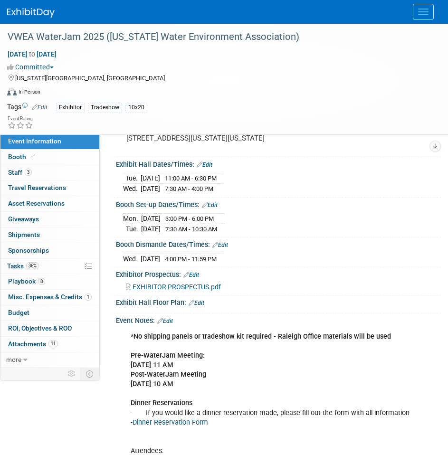
scroll to position [95, 0]
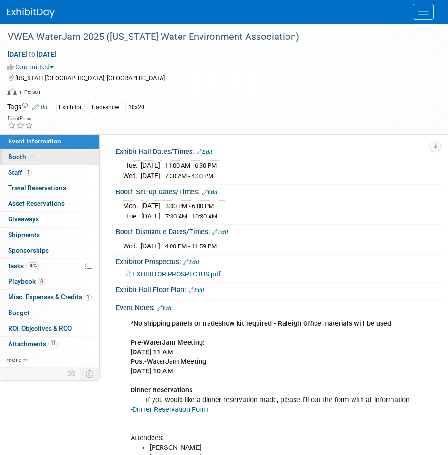
click at [34, 154] on icon at bounding box center [32, 156] width 5 height 5
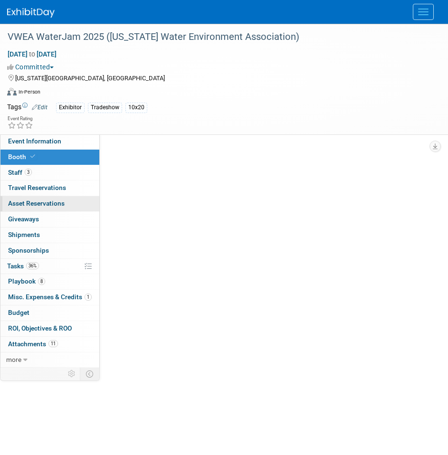
scroll to position [0, 0]
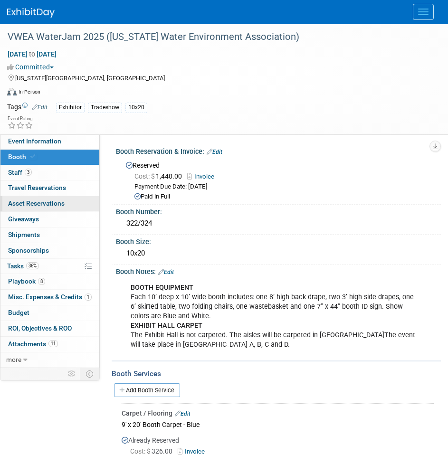
click at [35, 204] on span "Asset Reservations 0" at bounding box center [36, 204] width 57 height 8
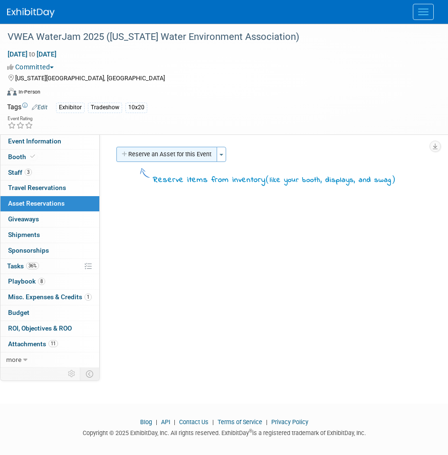
click at [183, 157] on button "Reserve an Asset for this Event" at bounding box center [166, 154] width 101 height 15
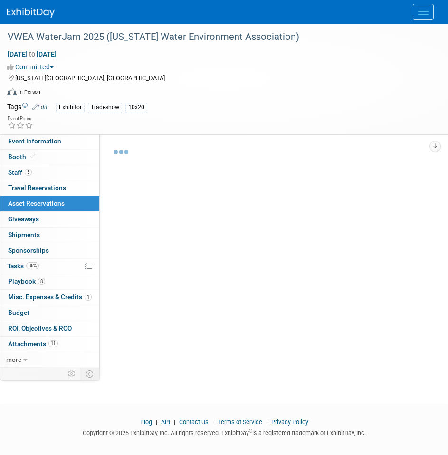
scroll to position [18, 0]
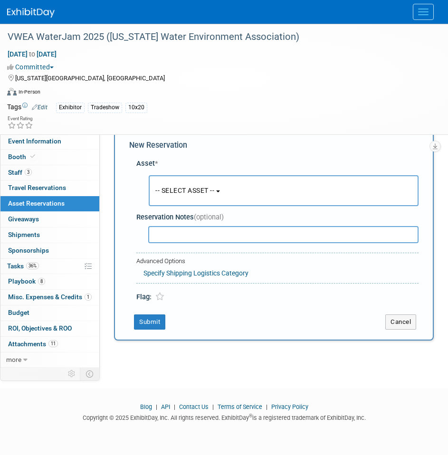
click at [214, 194] on span "-- SELECT ASSET --" at bounding box center [184, 191] width 59 height 8
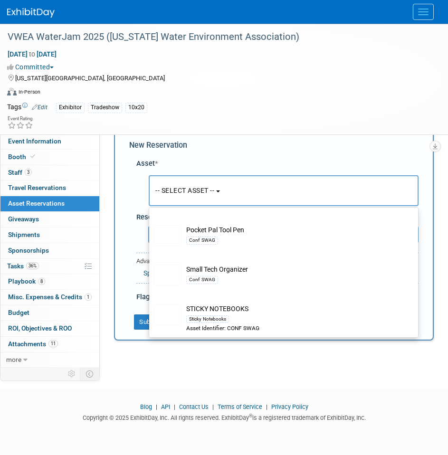
scroll to position [159, 0]
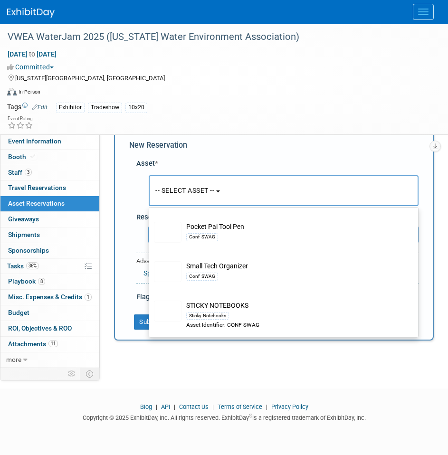
click at [227, 267] on td "Small Tech Organizer Conf SWAG" at bounding box center [290, 271] width 218 height 21
click at [151, 260] on input "Small Tech Organizer Conf SWAG" at bounding box center [147, 257] width 6 height 6
select select "10724407"
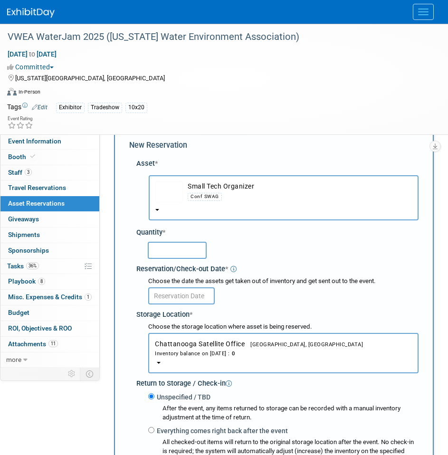
click at [184, 254] on input "text" at bounding box center [177, 250] width 59 height 17
type input "75"
click at [200, 364] on button "Chattanooga Satellite Office Chattanooga, TN Inventory balance on Aug 25, 2025 …" at bounding box center [283, 353] width 270 height 40
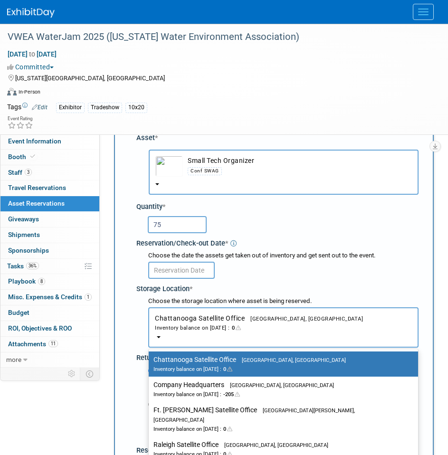
scroll to position [65, 0]
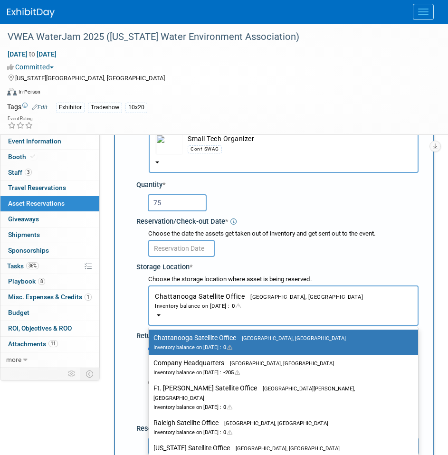
click at [217, 417] on label "Raleigh Satellite Office Raleigh, NC Inventory balance on Aug 25, 2025 : 0" at bounding box center [280, 427] width 255 height 21
click at [150, 420] on input "Raleigh Satellite Office Raleigh, NC Inventory balance on Aug 25, 2025 : 0" at bounding box center [147, 423] width 6 height 6
select select "11224015"
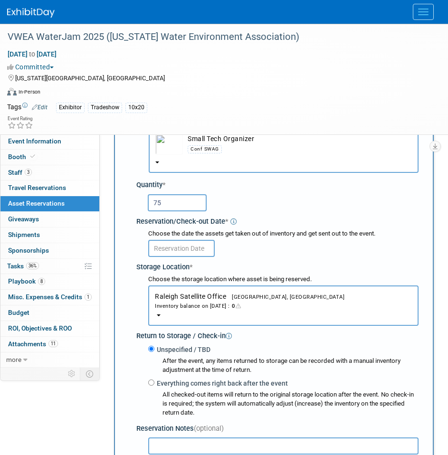
click at [201, 254] on input "text" at bounding box center [181, 248] width 67 height 17
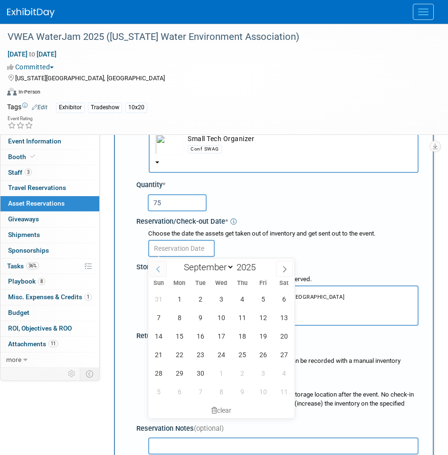
click at [156, 269] on icon at bounding box center [158, 269] width 7 height 7
select select "7"
click at [181, 373] on span "25" at bounding box center [179, 373] width 19 height 19
type input "[DATE]"
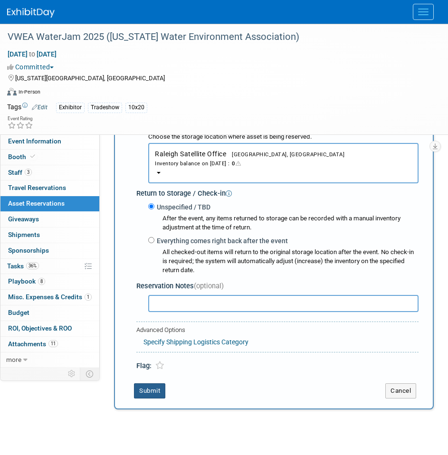
click at [163, 399] on button "Submit" at bounding box center [149, 390] width 31 height 15
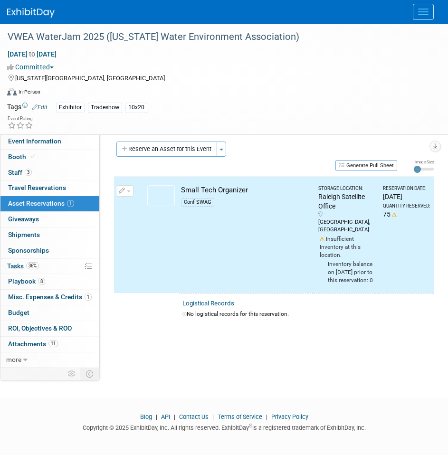
scroll to position [0, 0]
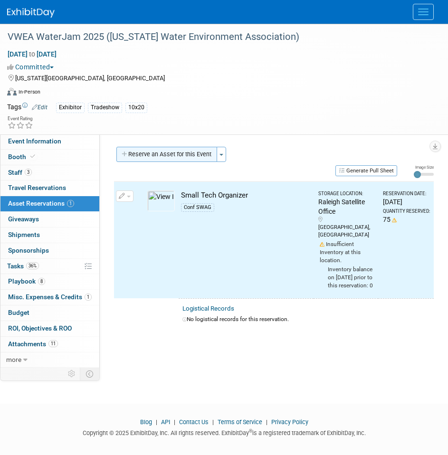
click at [192, 156] on button "Reserve an Asset for this Event" at bounding box center [166, 154] width 101 height 15
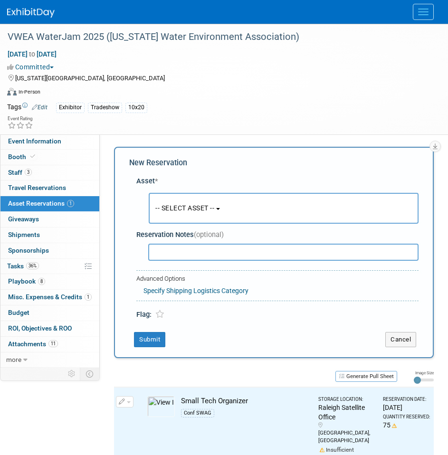
scroll to position [60, 0]
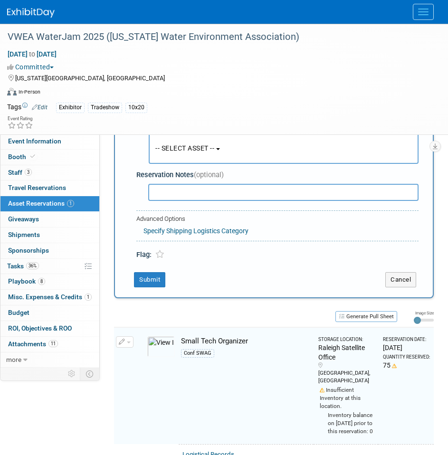
click at [199, 162] on button "-- SELECT ASSET --" at bounding box center [284, 148] width 270 height 31
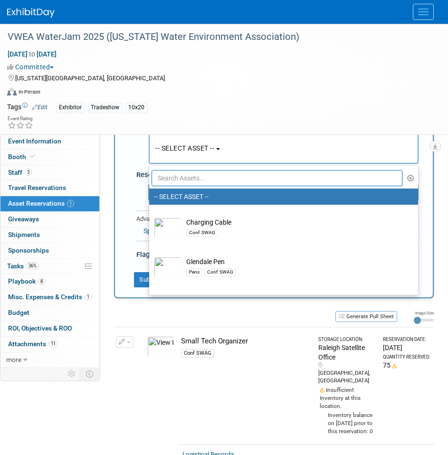
click at [223, 220] on td "Charging Cable Conf SWAG" at bounding box center [290, 228] width 218 height 21
click at [151, 216] on input "Charging Cable Conf SWAG" at bounding box center [147, 213] width 6 height 6
select select "10727544"
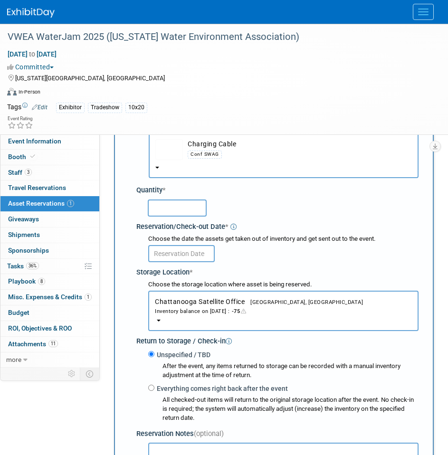
click at [186, 205] on input "text" at bounding box center [177, 208] width 59 height 17
click at [182, 210] on input "text" at bounding box center [177, 208] width 59 height 17
type input "75"
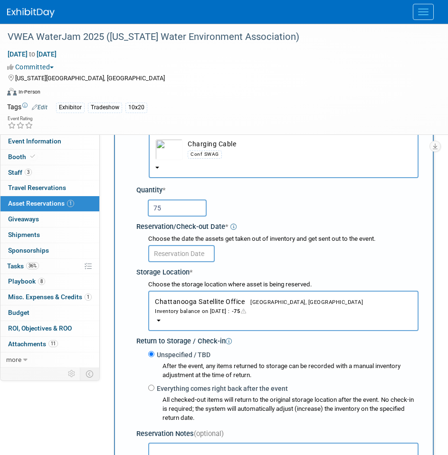
click at [199, 306] on button "Chattanooga Satellite Office Chattanooga, TN Inventory balance on Aug 25, 2025 …" at bounding box center [283, 311] width 270 height 40
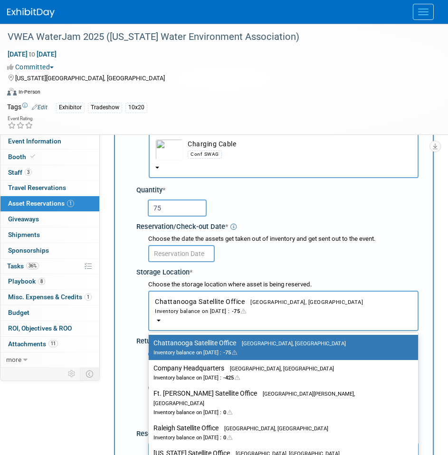
click at [187, 433] on div "Inventory balance on Aug 25, 2025 : 0" at bounding box center [276, 437] width 246 height 9
click at [150, 426] on input "Raleigh Satellite Office Raleigh, NC Inventory balance on Aug 25, 2025 : 0" at bounding box center [147, 428] width 6 height 6
select select "11224015"
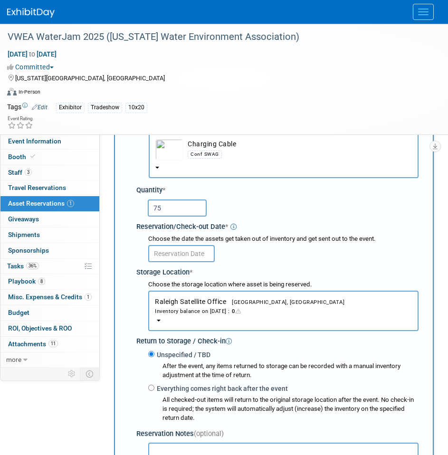
click at [180, 253] on input "text" at bounding box center [181, 253] width 67 height 17
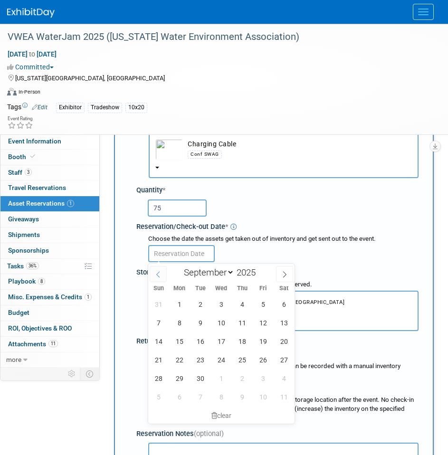
click at [162, 273] on span at bounding box center [158, 274] width 17 height 16
select select "7"
click at [168, 379] on div "27 28 29 30 31 1 2 3 4 5 6 7 8 9 10 11 12 13 14 15 16 17 18 19 20 21 22 23 24 2…" at bounding box center [221, 350] width 146 height 111
click at [175, 377] on span "25" at bounding box center [179, 378] width 19 height 19
type input "[DATE]"
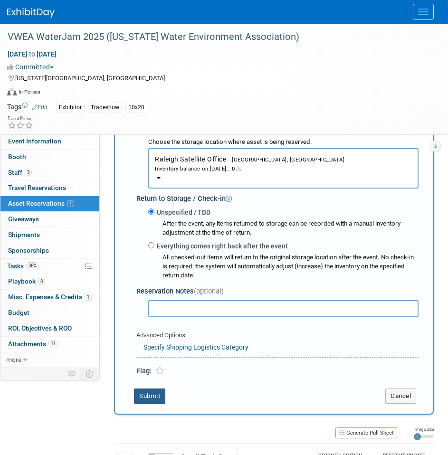
click at [155, 397] on button "Submit" at bounding box center [149, 396] width 31 height 15
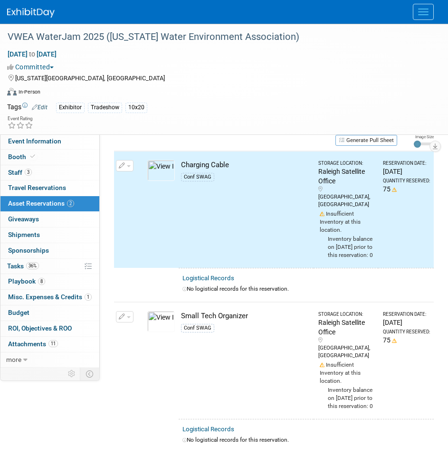
scroll to position [0, 0]
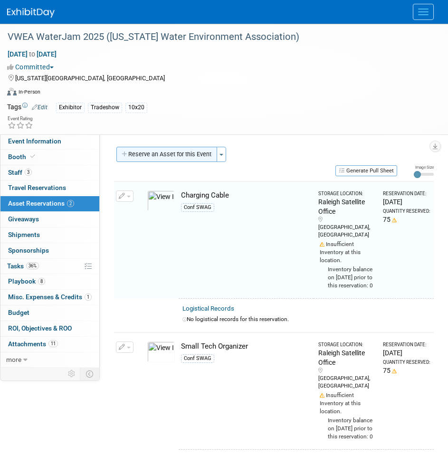
click at [165, 153] on button "Reserve an Asset for this Event" at bounding box center [166, 154] width 101 height 15
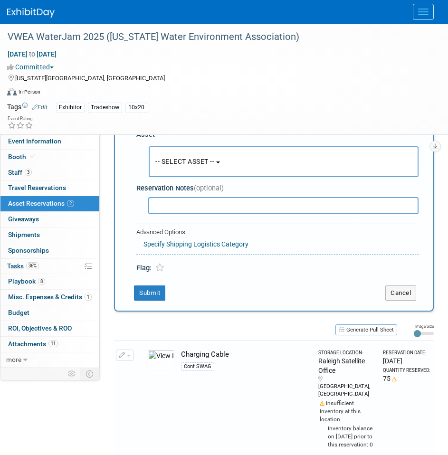
scroll to position [60, 0]
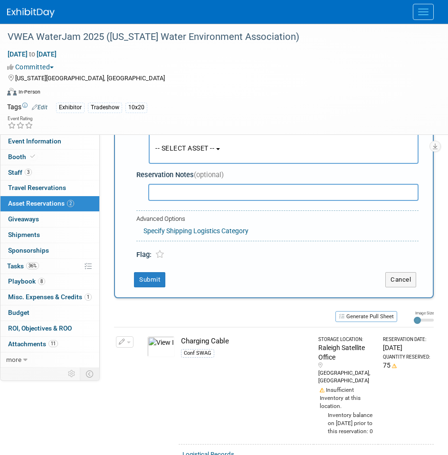
click at [195, 149] on span "-- SELECT ASSET --" at bounding box center [184, 148] width 59 height 8
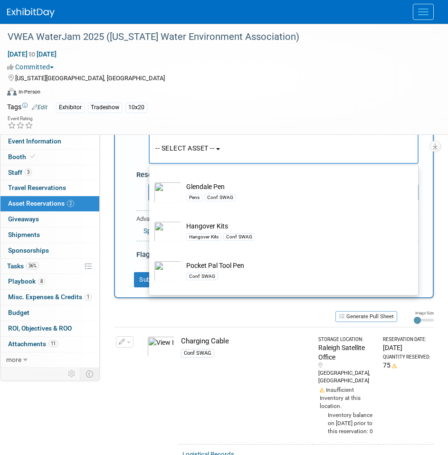
scroll to position [95, 0]
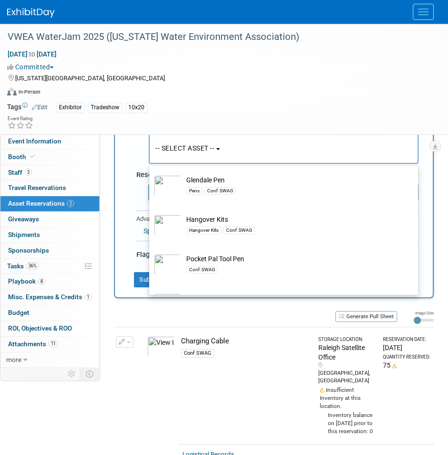
click at [215, 182] on td "Glendale Pen Pens Conf SWAG" at bounding box center [290, 185] width 218 height 21
click at [151, 174] on input "Glendale Pen Pens Conf SWAG" at bounding box center [147, 171] width 6 height 6
select select "10726669"
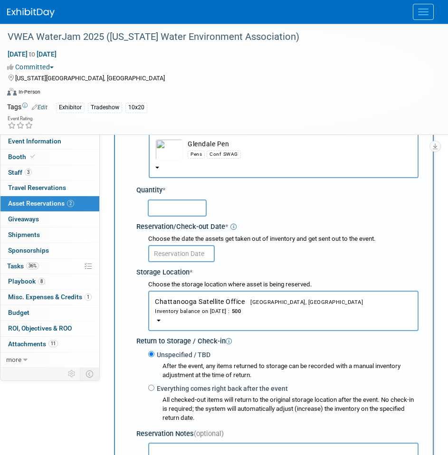
click at [189, 214] on input "text" at bounding box center [177, 208] width 59 height 17
type input "50"
click at [171, 252] on input "text" at bounding box center [181, 253] width 67 height 17
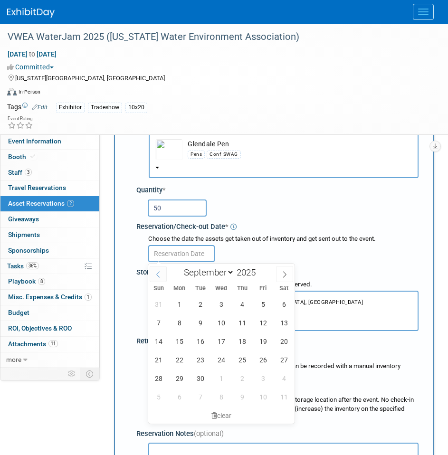
click at [159, 267] on span at bounding box center [158, 274] width 17 height 16
select select "7"
click at [186, 381] on span "25" at bounding box center [179, 378] width 19 height 19
type input "Aug 25, 2025"
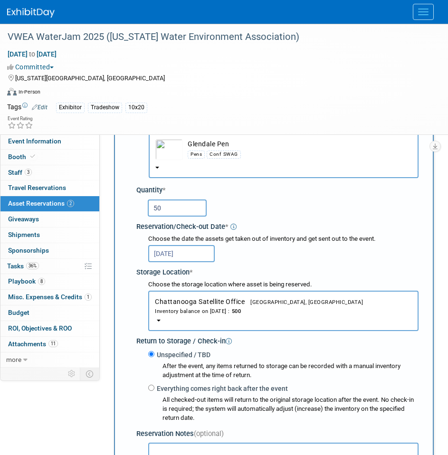
click at [218, 305] on span "Chattanooga Satellite Office Chattanooga, TN Inventory balance on Aug 25, 2025 …" at bounding box center [283, 307] width 257 height 18
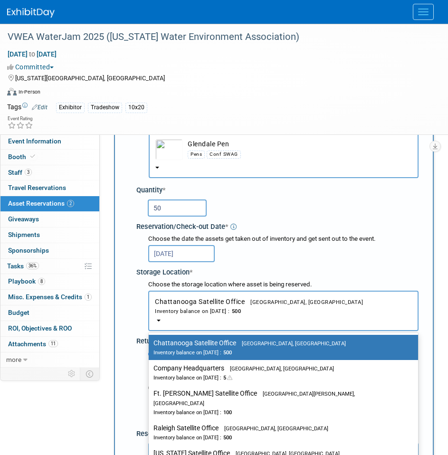
click at [210, 433] on div "Inventory balance on Aug 25, 2025 : 500" at bounding box center [276, 437] width 246 height 9
click at [150, 426] on input "Raleigh Satellite Office Raleigh, NC Inventory balance on Aug 25, 2025 : 500" at bounding box center [147, 428] width 6 height 6
select select "11224015"
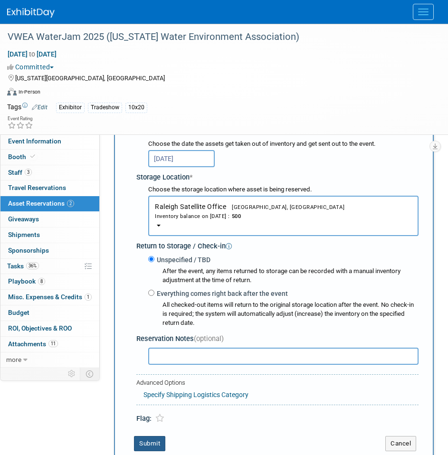
click at [150, 448] on button "Submit" at bounding box center [149, 443] width 31 height 15
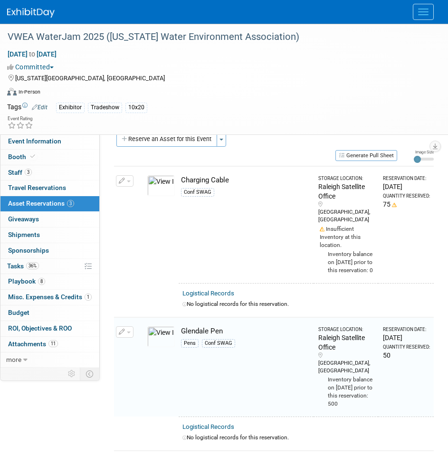
scroll to position [0, 0]
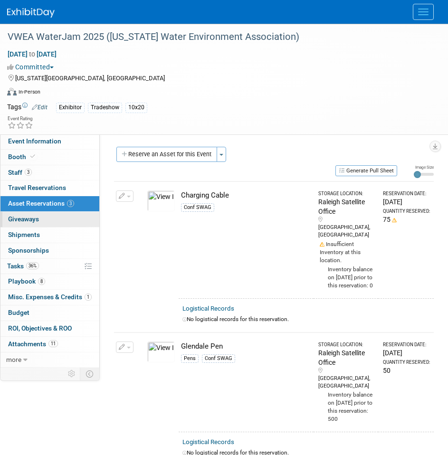
click at [40, 219] on link "0 Giveaways 0" at bounding box center [49, 219] width 99 height 15
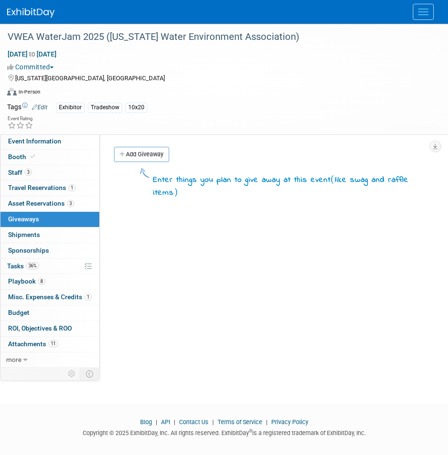
click at [153, 150] on link "Add Giveaway" at bounding box center [141, 154] width 55 height 15
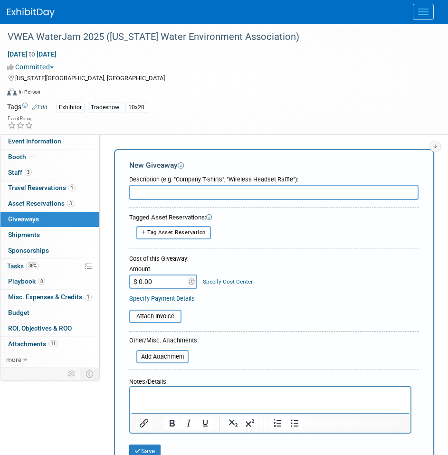
click at [159, 191] on input "text" at bounding box center [273, 192] width 289 height 15
type input "YETI Cooler"
click at [140, 451] on icon "submit" at bounding box center [137, 451] width 7 height 6
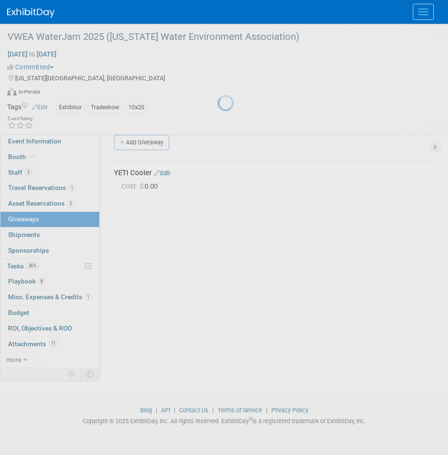
scroll to position [15, 0]
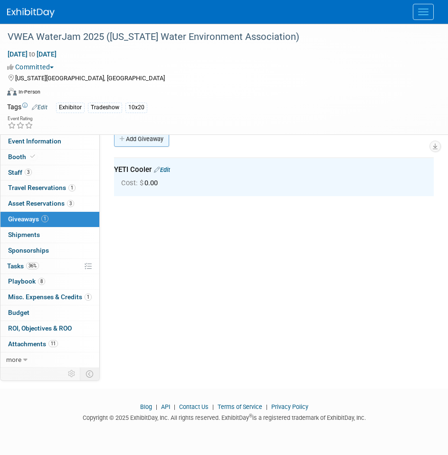
click at [138, 136] on link "Add Giveaway" at bounding box center [141, 139] width 55 height 15
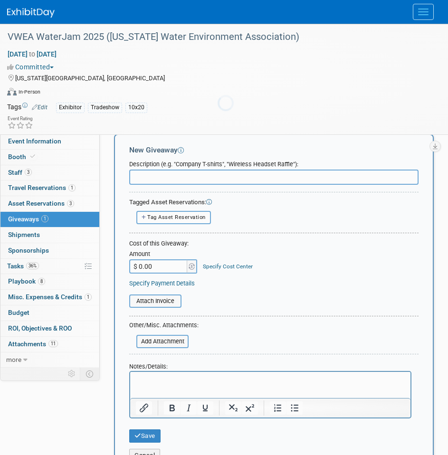
scroll to position [0, 0]
click at [154, 172] on input "text" at bounding box center [273, 177] width 289 height 15
type input "YETI Tumbler"
click at [151, 439] on button "Save" at bounding box center [144, 435] width 31 height 13
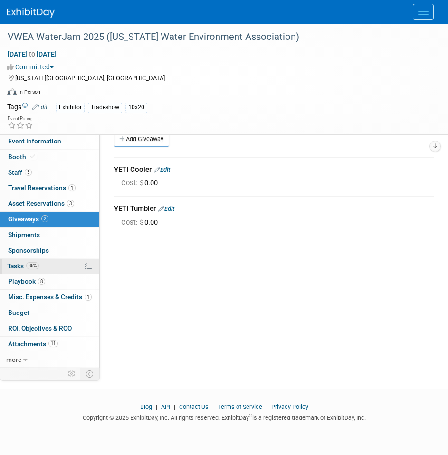
drag, startPoint x: 41, startPoint y: 412, endPoint x: 42, endPoint y: 268, distance: 144.0
click at [41, 409] on div "Blog | API | Contact Us | Terms of Service | Privacy Policy Copyright © 2025 Ex…" at bounding box center [224, 415] width 448 height 25
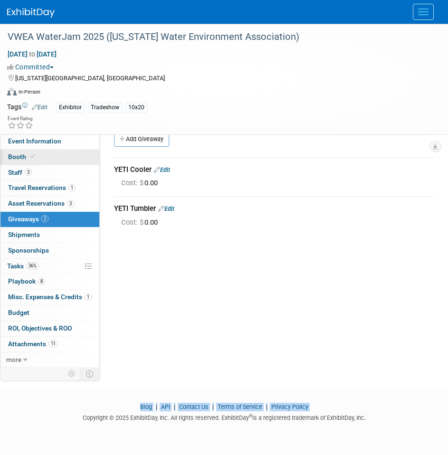
click at [29, 150] on link "Booth" at bounding box center [49, 157] width 99 height 15
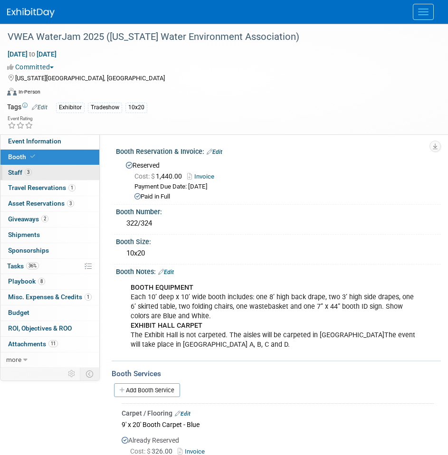
click at [40, 172] on link "3 Staff 3" at bounding box center [49, 172] width 99 height 15
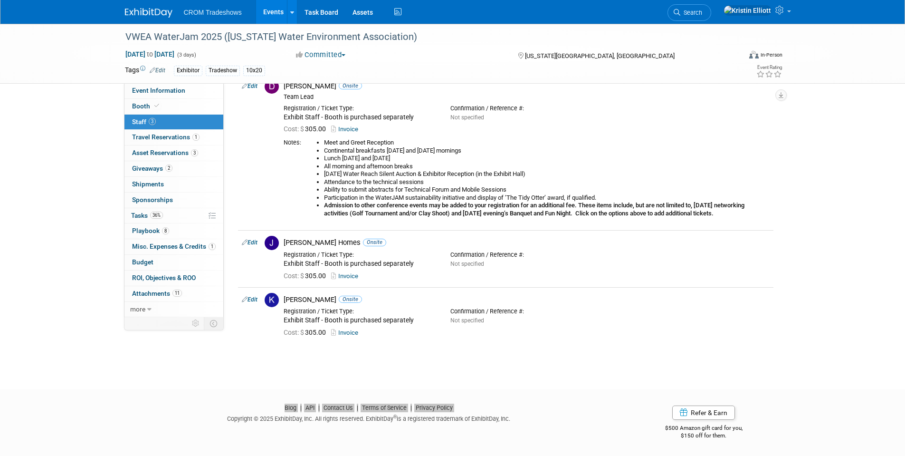
scroll to position [47, 0]
click at [269, 12] on link "Events" at bounding box center [273, 12] width 35 height 24
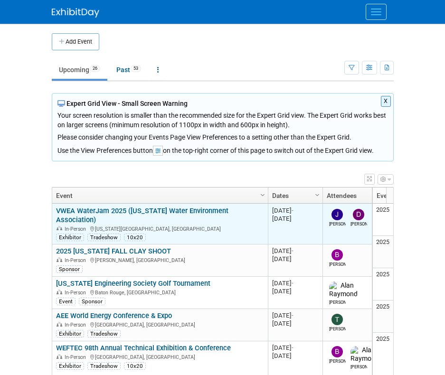
click at [105, 209] on link "VWEA WaterJam 2025 ([US_STATE] Water Environment Association)" at bounding box center [142, 216] width 172 height 18
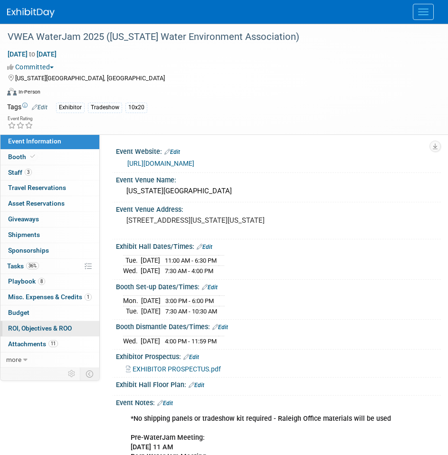
click at [50, 327] on span "ROI, Objectives & ROO 0" at bounding box center [40, 328] width 64 height 8
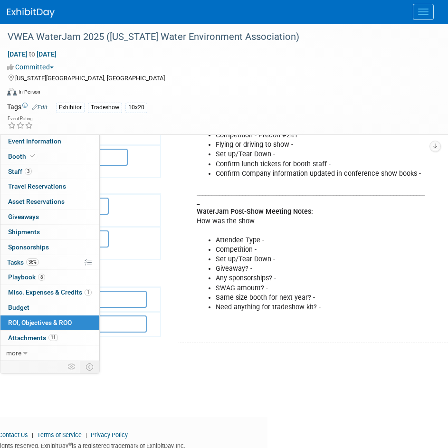
scroll to position [48, 198]
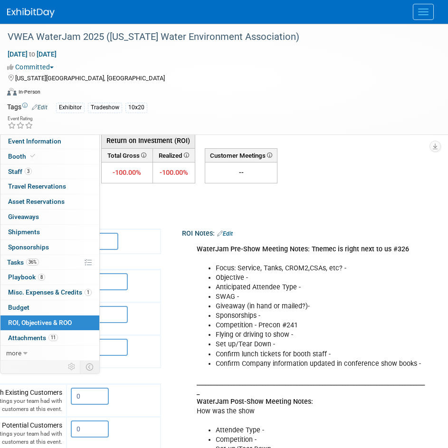
click at [217, 231] on link "Edit" at bounding box center [225, 233] width 16 height 7
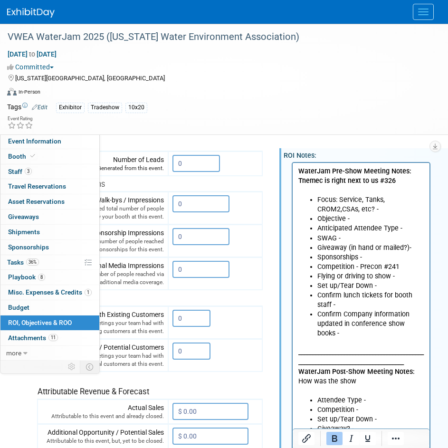
scroll to position [143, 80]
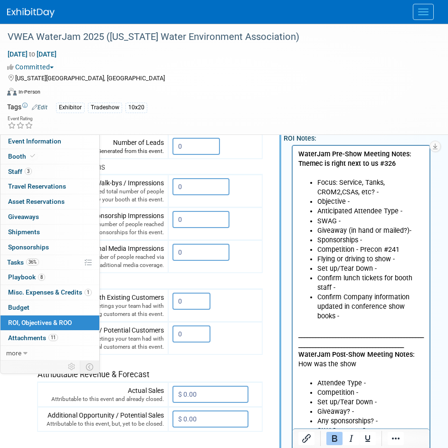
click at [361, 331] on b "_______________________________________________________________________________…" at bounding box center [360, 344] width 125 height 27
click at [342, 316] on li "Confirm Company information updated in conference show books -" at bounding box center [370, 306] width 107 height 29
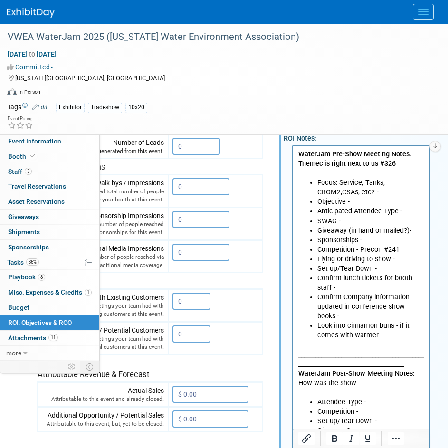
click at [382, 340] on p "_______________________________________________________________________________…" at bounding box center [361, 368] width 126 height 57
click at [382, 337] on li "Look into cinnamon buns - if it comes with warmer" at bounding box center [370, 330] width 107 height 19
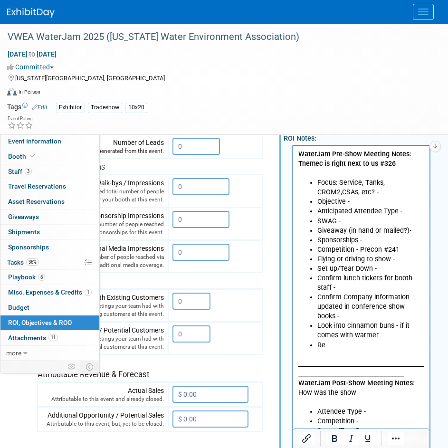
click at [352, 348] on li "Re" at bounding box center [370, 345] width 107 height 10
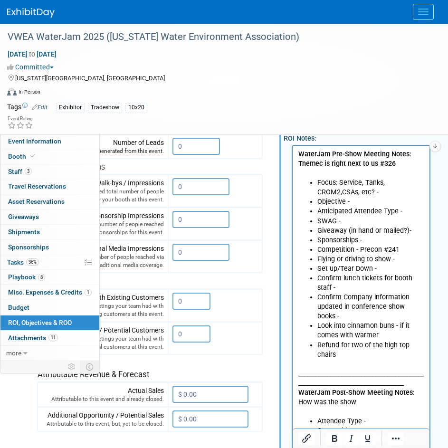
click at [344, 356] on li "Refund for two of the high top chairs" at bounding box center [370, 349] width 107 height 19
click at [342, 356] on li "Refund for two of the high top chairs" at bounding box center [370, 349] width 107 height 19
click at [348, 356] on li "Refund for two of the high top chairs" at bounding box center [370, 349] width 107 height 19
click at [345, 354] on li "Refund for two of the high top chairs" at bounding box center [370, 349] width 107 height 19
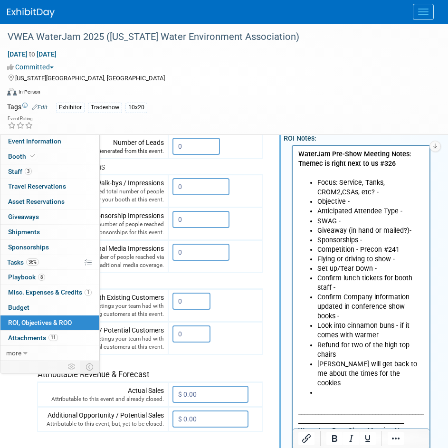
click at [399, 375] on li "Kelly will get back to me about the times for the cookies" at bounding box center [370, 373] width 107 height 29
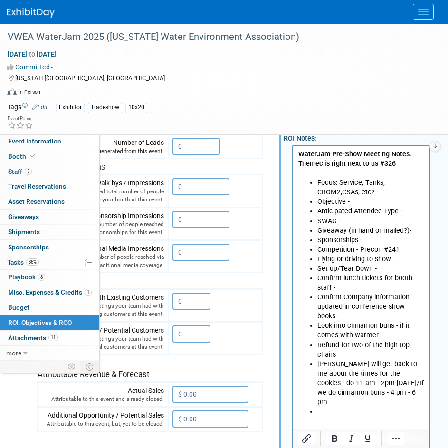
click at [387, 184] on li "Focus: Service, Tanks, CROM2,CSAs, etc? -" at bounding box center [370, 187] width 107 height 19
click at [386, 191] on li "Focus: Service, Tanks, CROM2,CSAs, etc? -" at bounding box center [370, 187] width 107 height 19
click at [361, 203] on li "Objective -" at bounding box center [370, 202] width 107 height 10
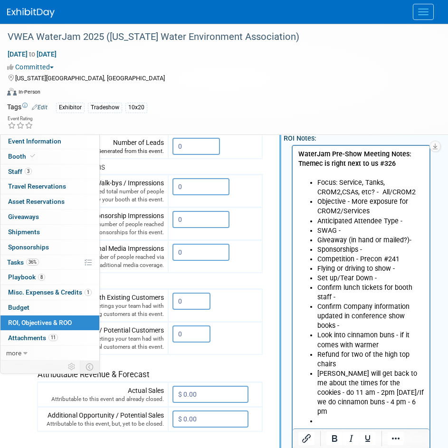
click at [406, 220] on li "Anticipated Attendee Type -" at bounding box center [370, 221] width 107 height 10
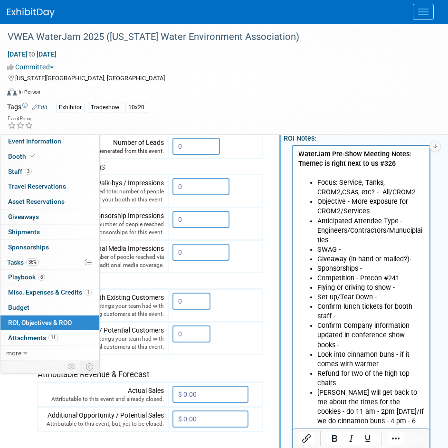
click at [332, 239] on li "Anticipated Attendee Type - Engineers/Contractors/Munuciplaities" at bounding box center [370, 230] width 107 height 29
click at [334, 235] on li "Anticipated Attendee Type - Engineers/Contractors/Munuciplaities" at bounding box center [370, 230] width 107 height 29
click at [417, 256] on li "Giveaway (in hand or mailed?)-" at bounding box center [370, 259] width 107 height 10
click at [363, 245] on li "SWAG -" at bounding box center [370, 250] width 107 height 10
click at [416, 258] on li "Giveaway (in hand or mailed?)-" at bounding box center [370, 259] width 107 height 10
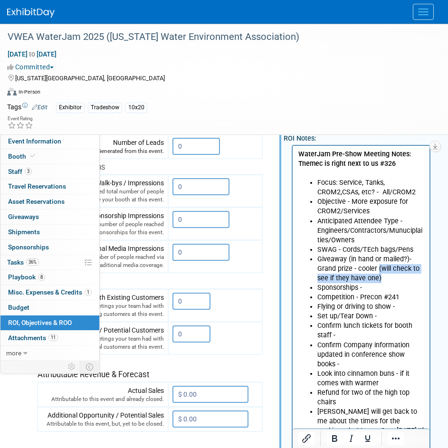
drag, startPoint x: 382, startPoint y: 279, endPoint x: 377, endPoint y: 270, distance: 10.0
click at [377, 270] on li "Giveaway (in hand or mailed?)- Grand prize - cooler (will check to see if they …" at bounding box center [370, 268] width 107 height 29
click at [332, 375] on icon "Bold" at bounding box center [334, 438] width 11 height 11
click at [390, 275] on li "Giveaway (in hand or mailed?)- Grand prize - cooler (will check to see if they …" at bounding box center [370, 268] width 107 height 29
click at [333, 375] on icon "Bold" at bounding box center [334, 438] width 5 height 7
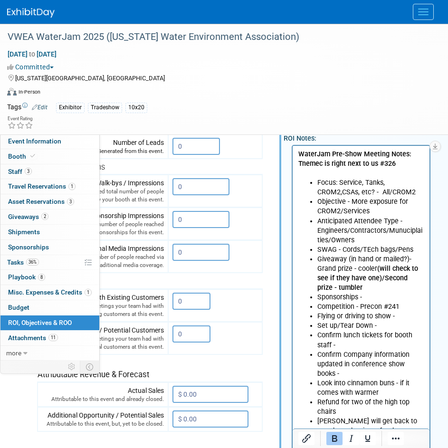
drag, startPoint x: 420, startPoint y: 312, endPoint x: 408, endPoint y: 310, distance: 12.1
click at [420, 312] on li "Flying or driving to show -" at bounding box center [370, 316] width 107 height 10
click at [370, 295] on li "Sponsorships -" at bounding box center [370, 297] width 107 height 10
click at [366, 288] on li "Giveaway (in hand or mailed?)- Grand prize - cooler (will check to see if they …" at bounding box center [370, 273] width 107 height 38
drag, startPoint x: 363, startPoint y: 288, endPoint x: 319, endPoint y: 287, distance: 44.2
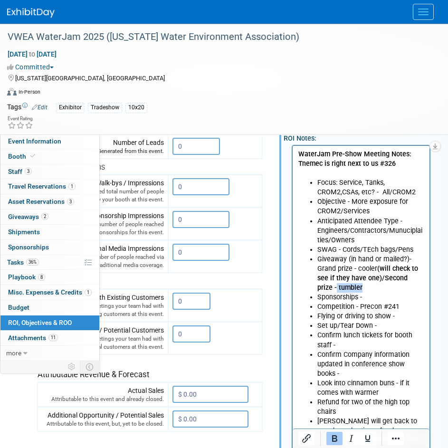
click at [319, 287] on li "Giveaway (in hand or mailed?)- Grand prize - cooler (will check to see if they …" at bounding box center [370, 273] width 107 height 38
click at [336, 375] on icon "Bold" at bounding box center [334, 438] width 5 height 7
click at [366, 328] on li "Set up/Tear Down -" at bounding box center [370, 326] width 107 height 10
click at [359, 288] on li "Giveaway (in hand or mailed?)- Grand prize - cooler (will check to see if they …" at bounding box center [370, 273] width 107 height 38
click at [359, 285] on li "Giveaway (in hand or mailed?)- Grand prize - cooler (will check to see if they …" at bounding box center [370, 273] width 107 height 38
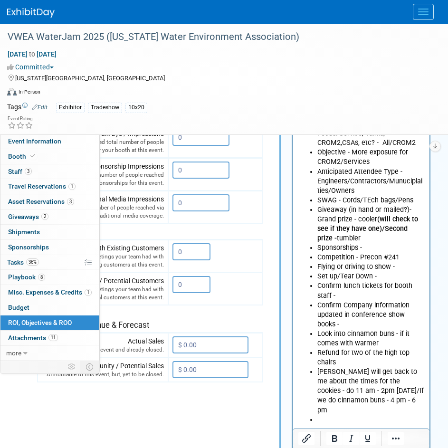
scroll to position [238, 80]
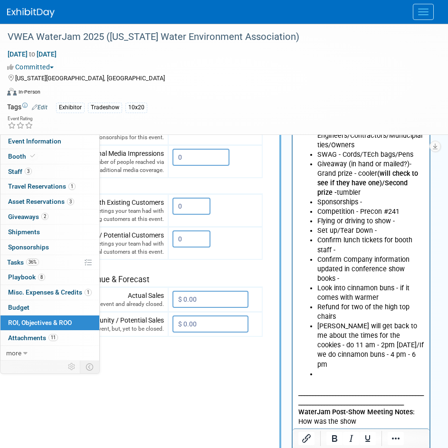
click at [326, 369] on li "Rich Text Area. Press ALT-0 for help." at bounding box center [370, 374] width 107 height 10
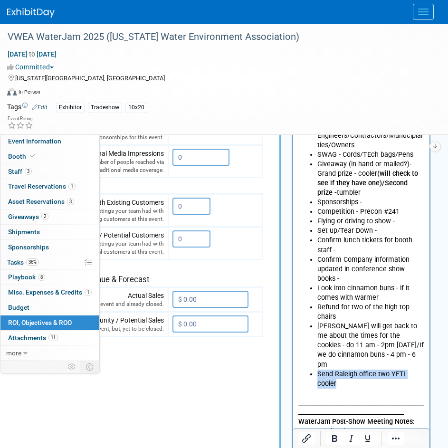
drag, startPoint x: 336, startPoint y: 376, endPoint x: 312, endPoint y: 365, distance: 27.2
click at [317, 369] on li "Send Raleigh office two YETI cooler" at bounding box center [370, 378] width 107 height 19
click at [335, 375] on icon "Bold" at bounding box center [334, 438] width 5 height 7
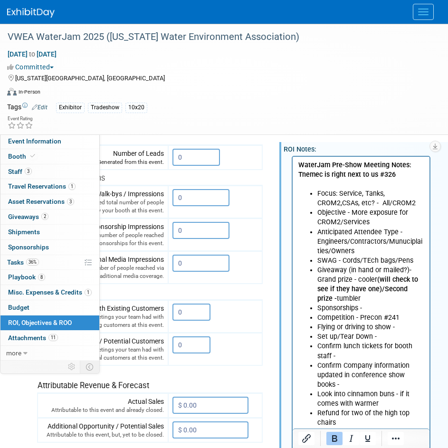
scroll to position [143, 80]
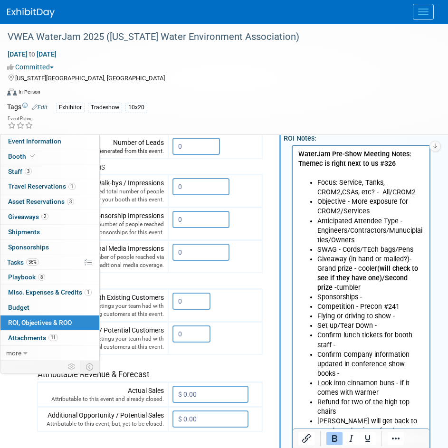
click at [365, 297] on li "Sponsorships -" at bounding box center [370, 297] width 107 height 10
click at [400, 308] on li "Competition - Precon #241" at bounding box center [370, 307] width 107 height 10
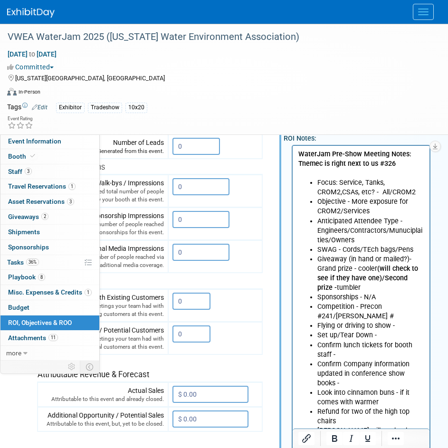
click at [412, 328] on li "Flying or driving to show -" at bounding box center [370, 326] width 107 height 10
click at [394, 314] on li "Competition - Precon #241/Ritchie #" at bounding box center [370, 311] width 107 height 19
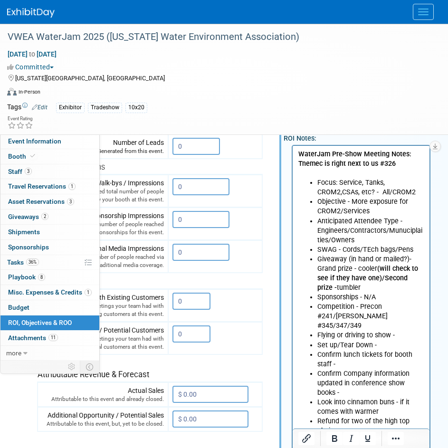
click at [424, 307] on body "WaterJam Pre-Show Meeting Notes: Tnemec is right next to us #326 Focus: Service…" at bounding box center [361, 397] width 127 height 496
click at [399, 330] on li "Flying or driving to show -" at bounding box center [370, 335] width 107 height 10
click at [383, 340] on li "Set up/Tear Down -" at bounding box center [370, 345] width 107 height 10
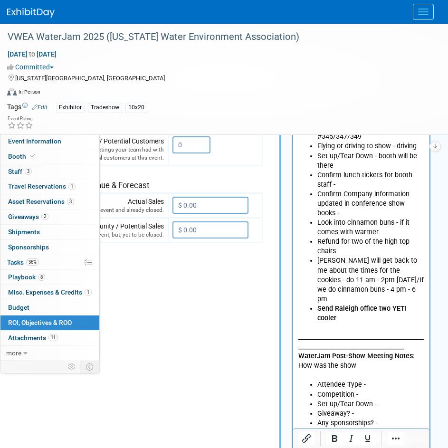
scroll to position [333, 80]
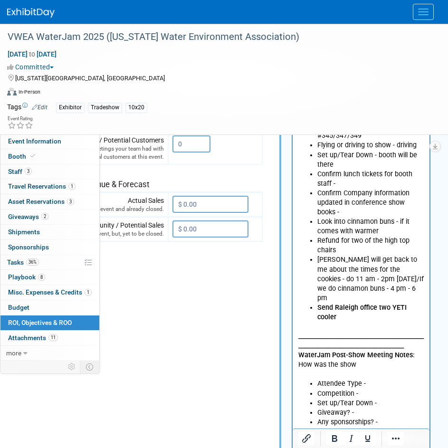
click at [358, 322] on p "_______________________________________________________________________________…" at bounding box center [361, 350] width 126 height 57
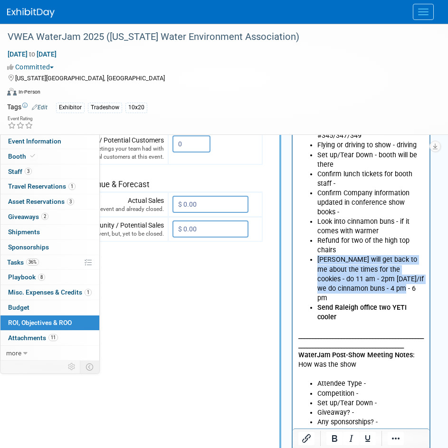
drag, startPoint x: 381, startPoint y: 278, endPoint x: 308, endPoint y: 251, distance: 77.4
click at [308, 251] on ul "Focus: Service, Tanks, CROM2,CSAs, etc? - All/CROM2 Objective - More exposure f…" at bounding box center [361, 155] width 126 height 334
click at [333, 375] on icon "Bold" at bounding box center [334, 438] width 5 height 7
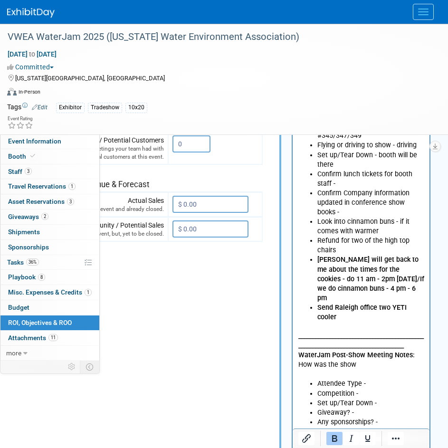
click at [389, 280] on li "Kelly will get back to me about the times for the cookies - do 11 am - 2pm Tues…" at bounding box center [370, 279] width 107 height 48
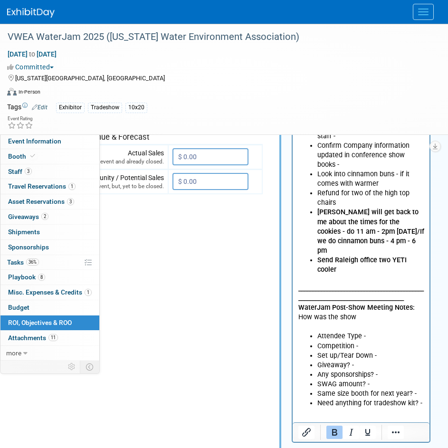
scroll to position [545, 80]
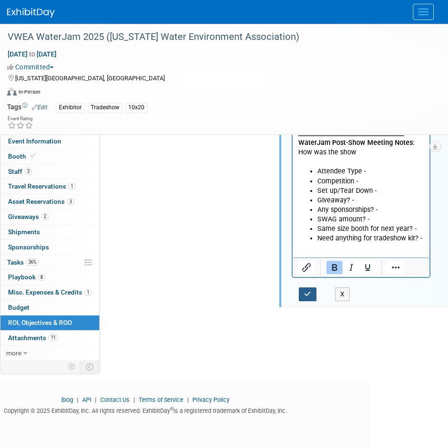
click at [307, 294] on icon "button" at bounding box center [307, 294] width 7 height 7
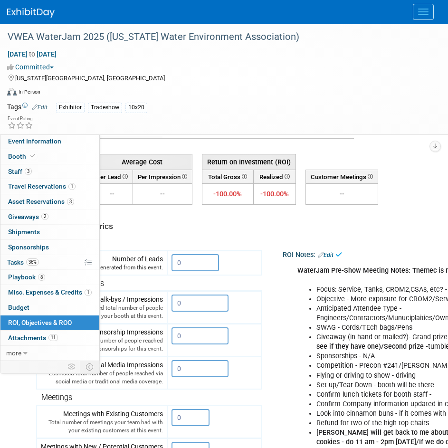
scroll to position [0, 80]
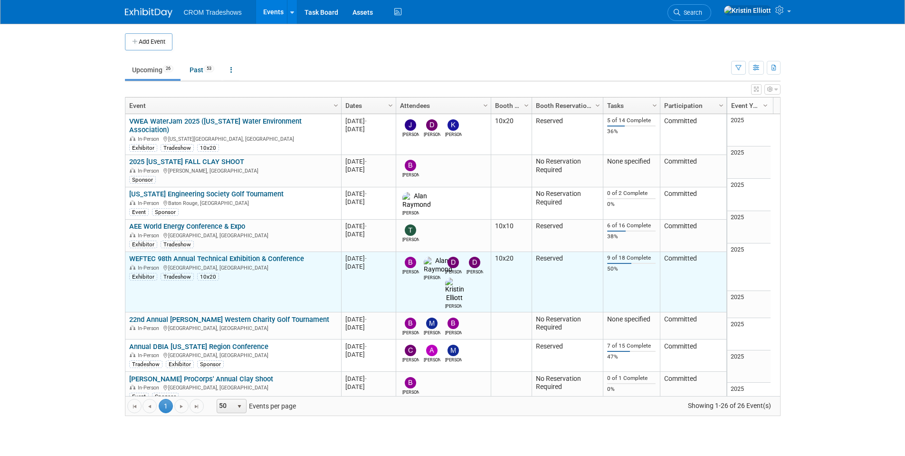
click at [189, 254] on link "WEFTEC 98th Annual Technical Exhibition & Conference" at bounding box center [216, 258] width 175 height 9
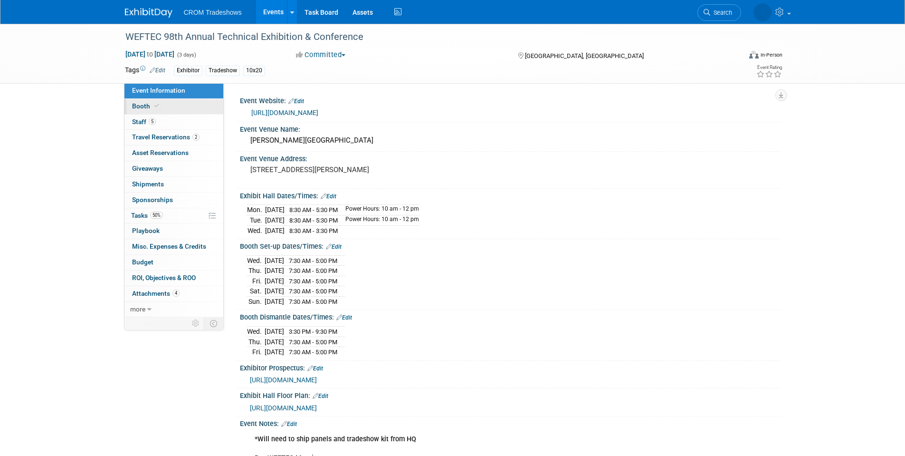
click at [154, 105] on icon at bounding box center [156, 105] width 5 height 5
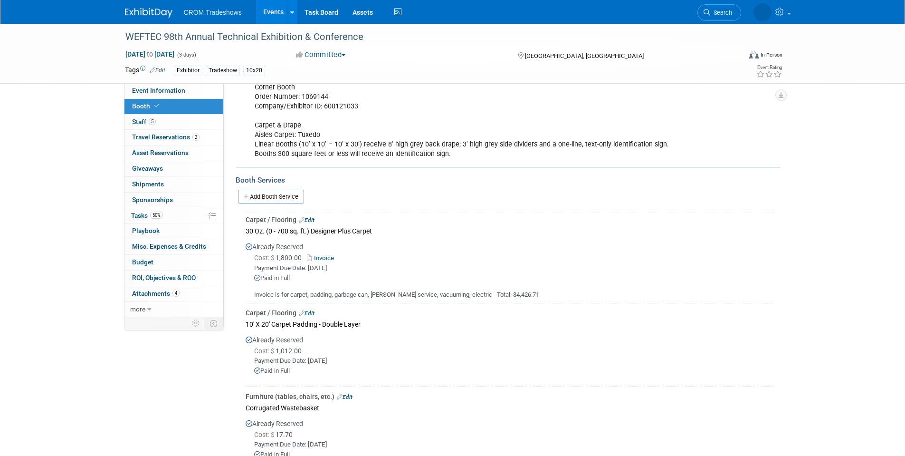
scroll to position [146, 0]
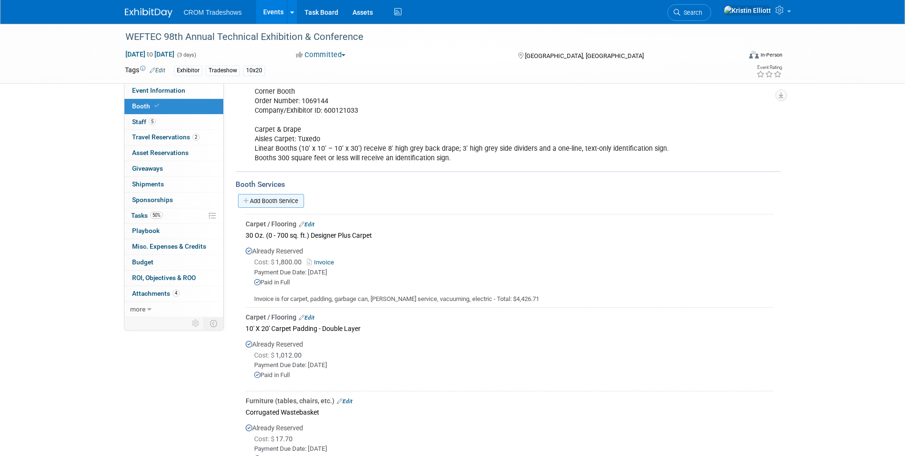
click at [275, 199] on link "Add Booth Service" at bounding box center [271, 201] width 66 height 14
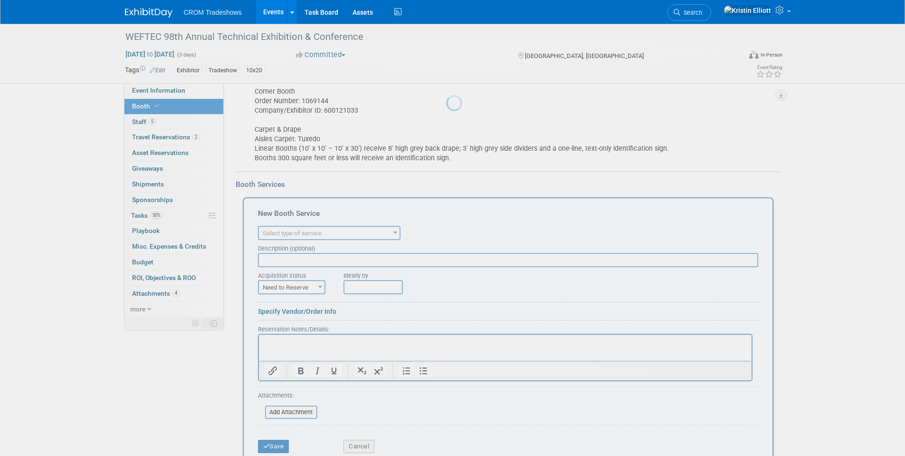
scroll to position [0, 0]
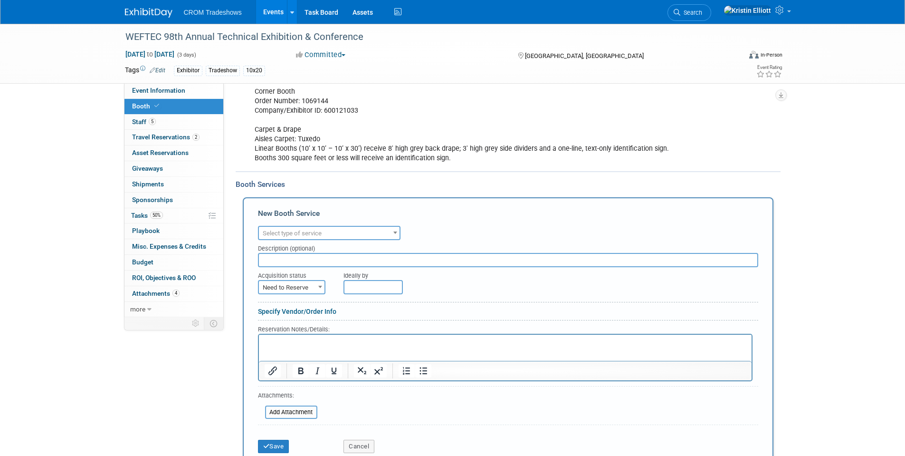
click at [303, 258] on input "text" at bounding box center [508, 260] width 500 height 14
click at [305, 260] on input "text" at bounding box center [508, 260] width 500 height 14
click at [336, 257] on input "text" at bounding box center [508, 260] width 500 height 14
paste input "Cabinet - 1M X 41"H - Standard Top"
type input "Cabinet - 1M X 41"H - Standard Top"
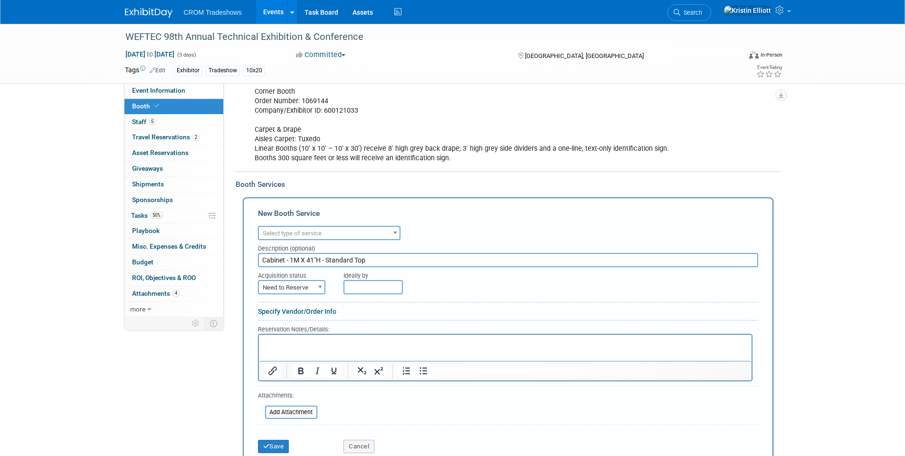
click at [307, 285] on span "Need to Reserve" at bounding box center [292, 287] width 66 height 13
select select "2"
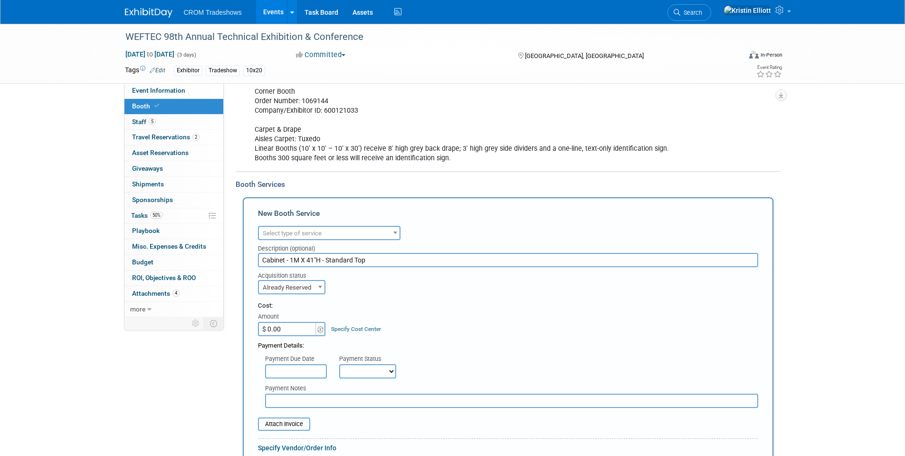
click at [290, 328] on input "$ 0.00" at bounding box center [287, 329] width 59 height 14
click at [284, 329] on input "$ 0.00" at bounding box center [287, 329] width 59 height 14
drag, startPoint x: 284, startPoint y: 329, endPoint x: 219, endPoint y: 330, distance: 64.6
type input "$ 625.00"
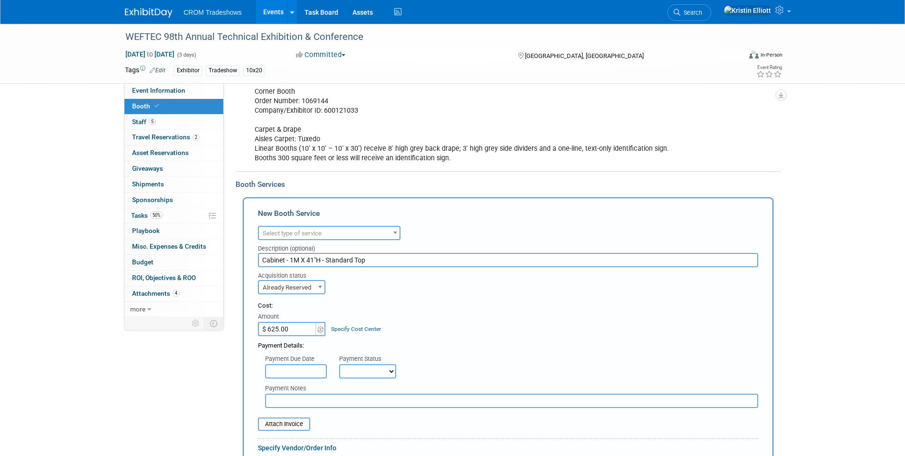
click at [303, 367] on input "text" at bounding box center [296, 371] width 62 height 14
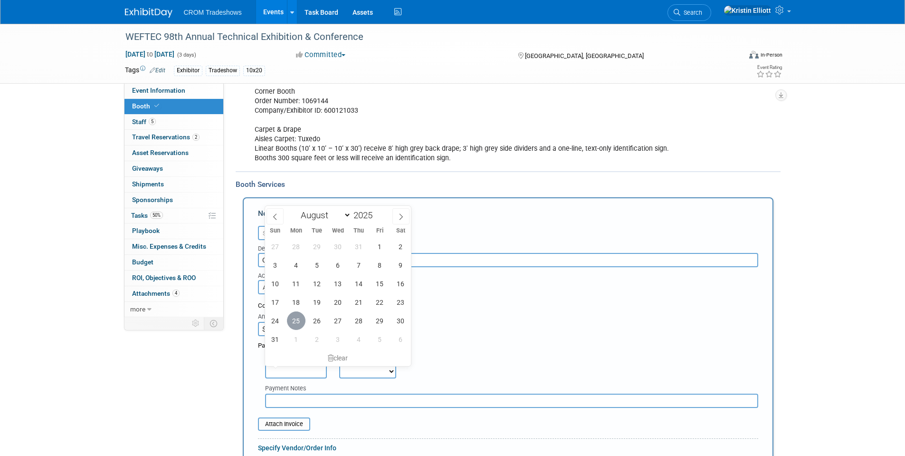
click at [293, 322] on span "25" at bounding box center [296, 320] width 19 height 19
type input "[DATE]"
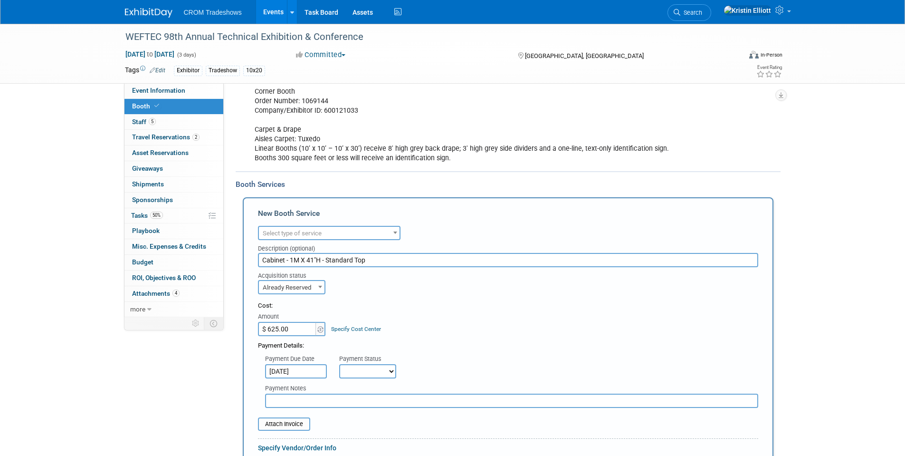
click at [361, 370] on select "Not Paid Yet Partially Paid Paid in Full" at bounding box center [367, 371] width 57 height 14
select select "1"
click at [339, 364] on select "Not Paid Yet Partially Paid Paid in Full" at bounding box center [367, 371] width 57 height 14
click at [286, 425] on input "file" at bounding box center [252, 423] width 113 height 11
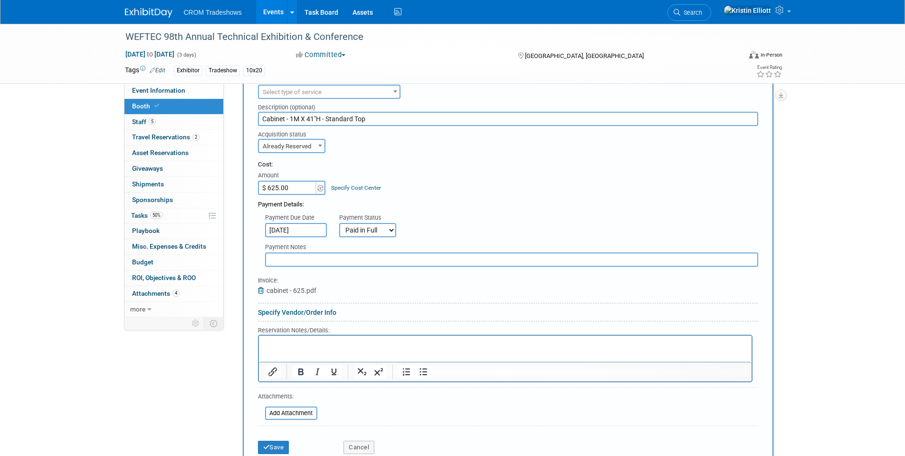
scroll to position [336, 0]
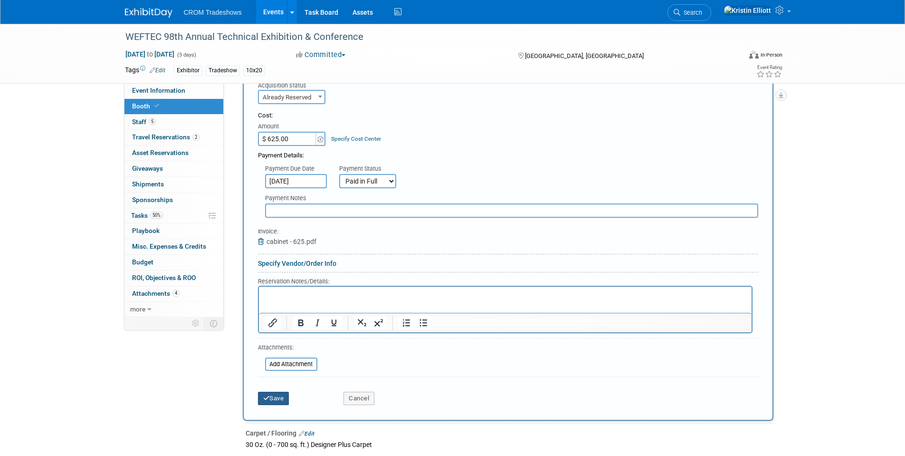
click at [274, 403] on button "Save" at bounding box center [273, 397] width 31 height 13
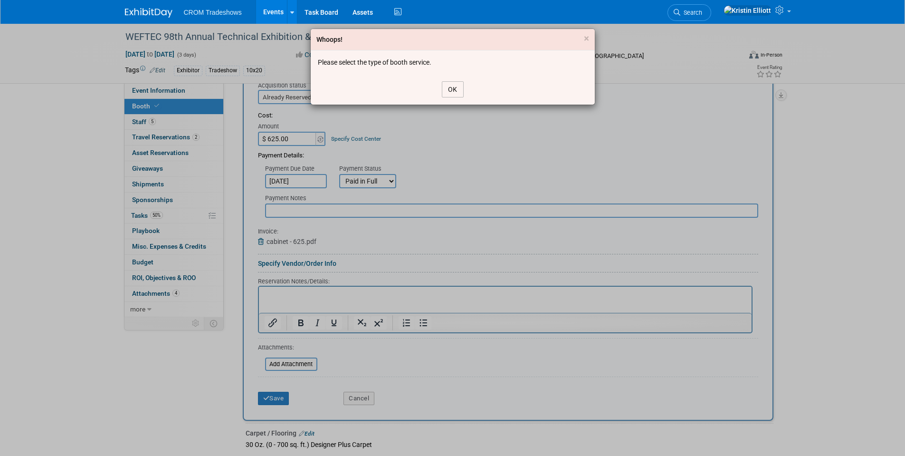
click at [449, 86] on button "OK" at bounding box center [453, 89] width 22 height 16
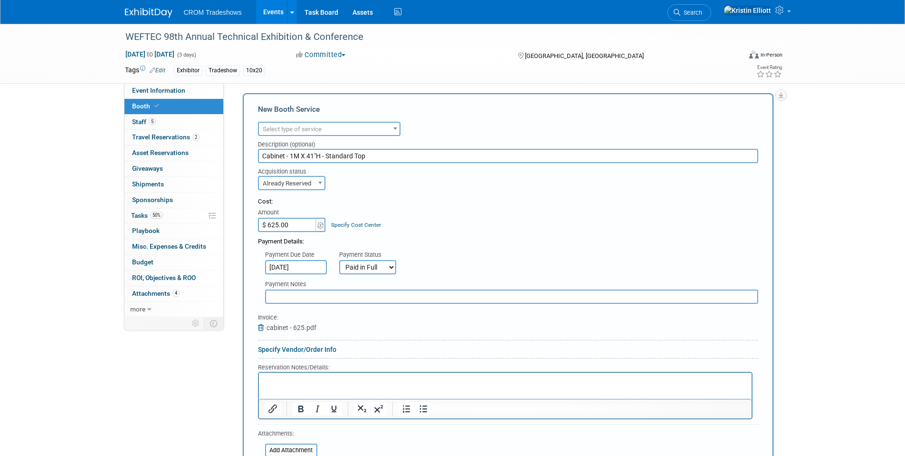
scroll to position [193, 0]
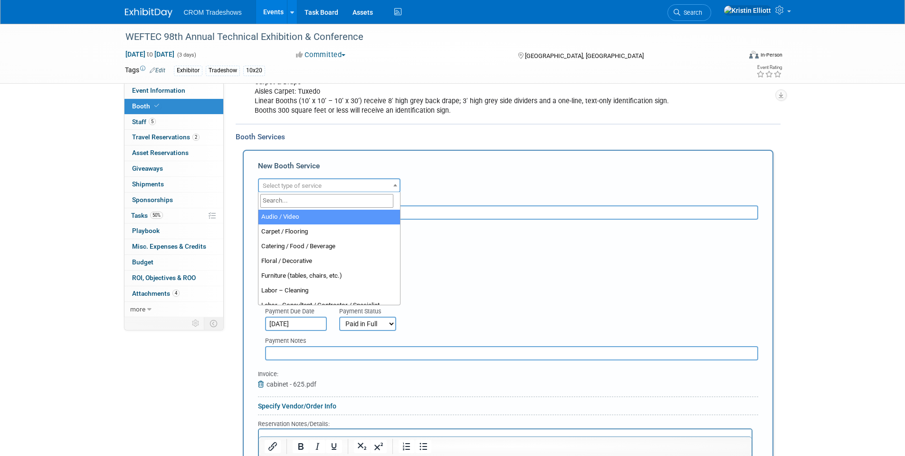
click at [346, 186] on span "Select type of service" at bounding box center [329, 185] width 141 height 13
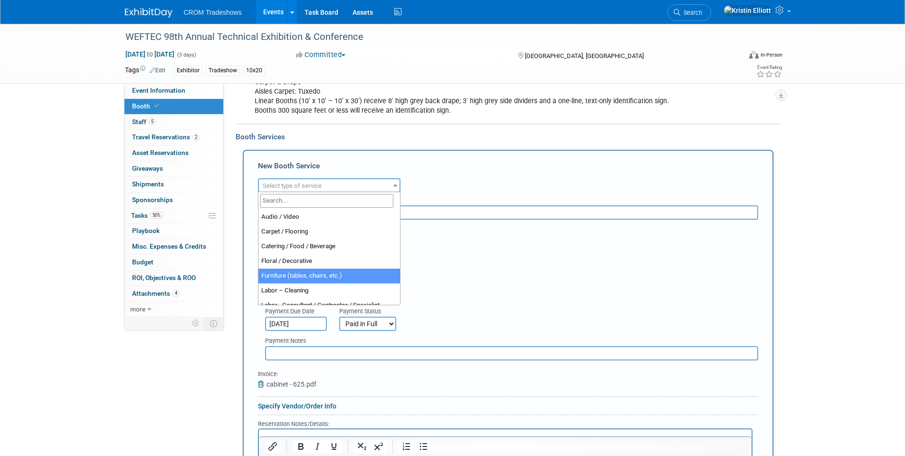
select select "6"
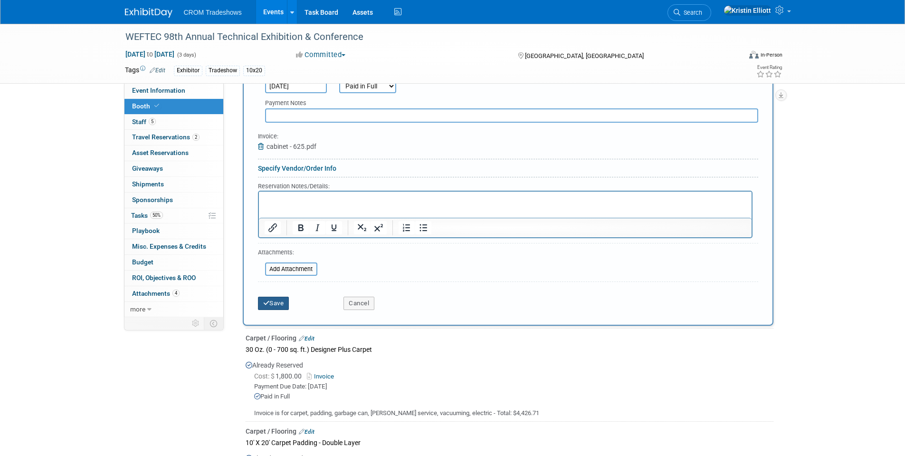
click at [275, 309] on button "Save" at bounding box center [273, 302] width 31 height 13
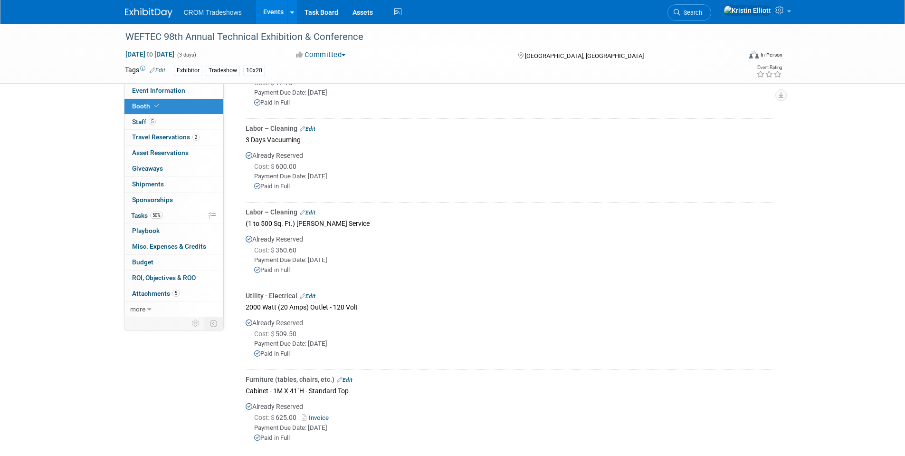
scroll to position [515, 0]
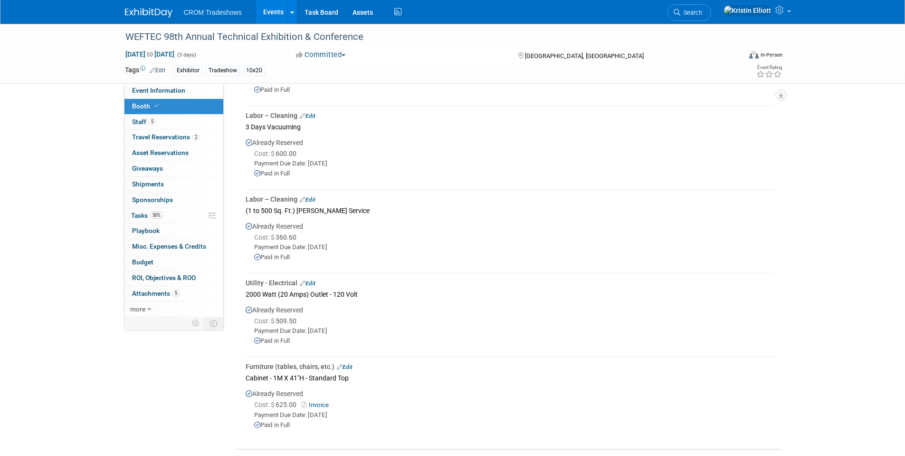
click at [286, 284] on div "Utility - Electrical Edit" at bounding box center [510, 283] width 528 height 10
drag, startPoint x: 359, startPoint y: 294, endPoint x: 245, endPoint y: 296, distance: 114.5
click at [245, 296] on div "Carpet / Flooring Edit 30 Oz. (0 - 700 sq. ft.) Designer Plus Carpet Already Re…" at bounding box center [508, 142] width 531 height 595
copy div "Utility - Electrical Edit 2000 Watt (20 Amps) Outlet - 120 Volt"
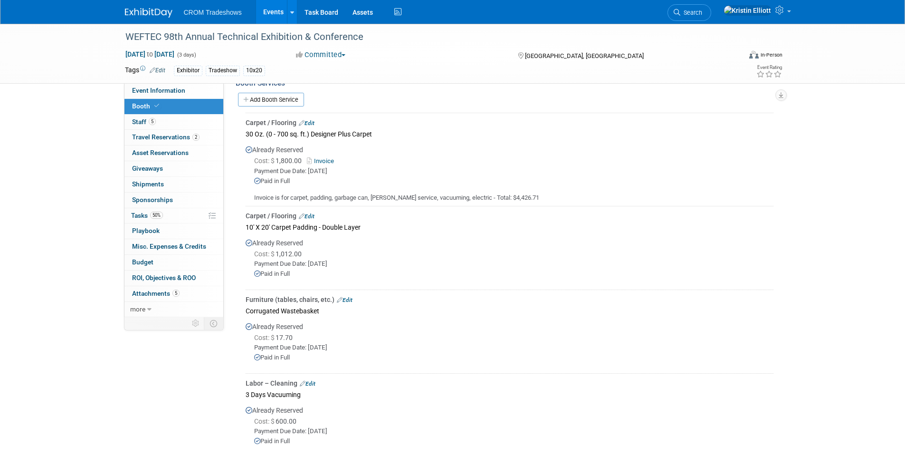
scroll to position [229, 0]
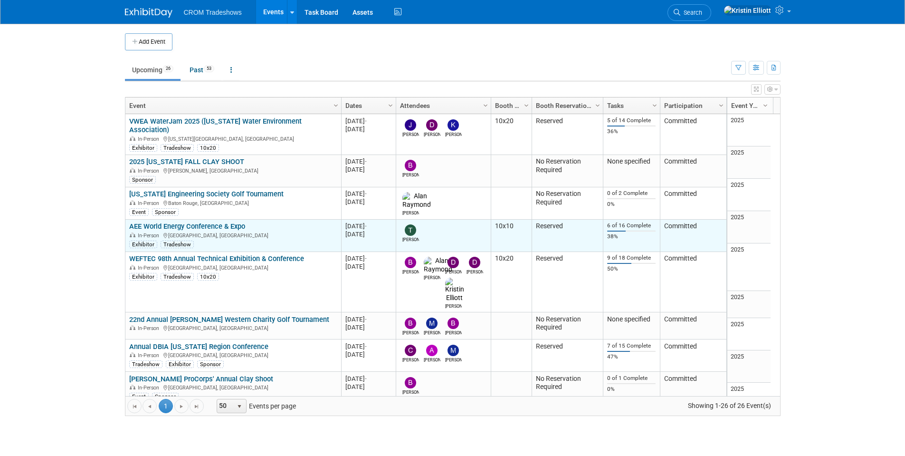
click at [162, 222] on link "AEE World Energy Conference & Expo" at bounding box center [187, 226] width 116 height 9
